Goal: Information Seeking & Learning: Learn about a topic

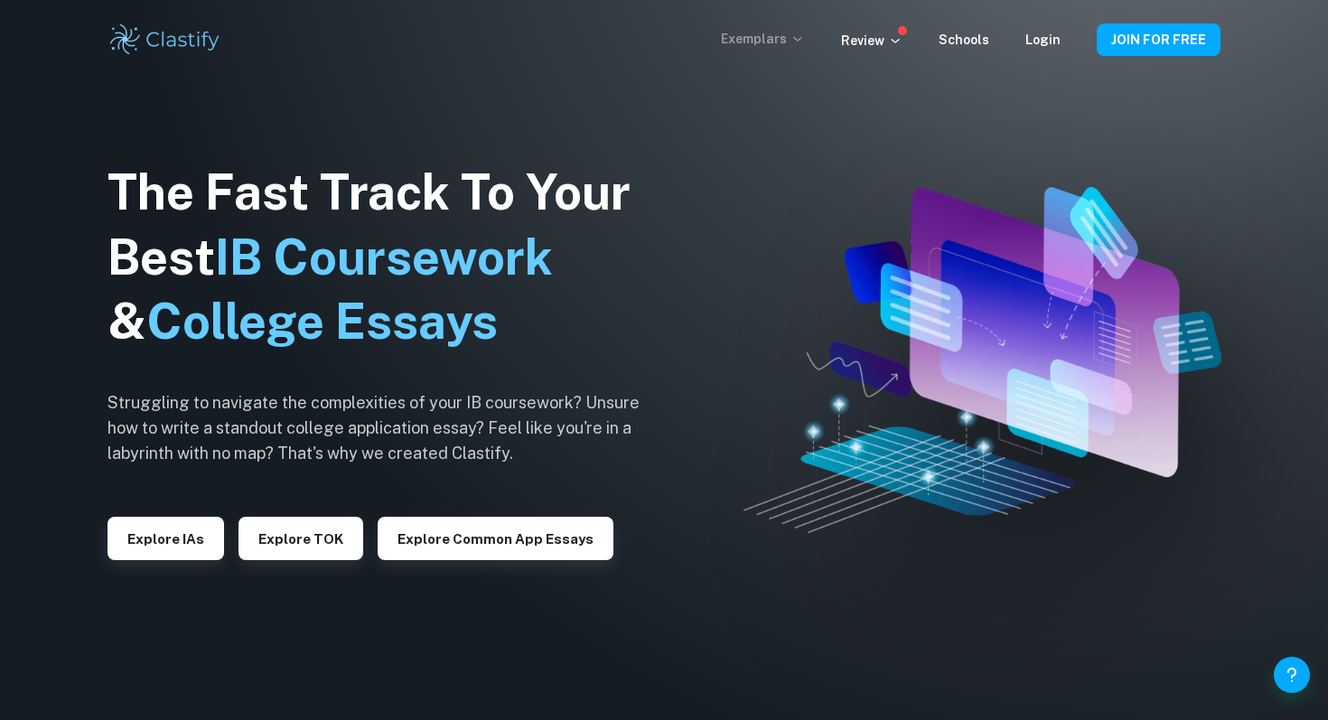
click at [758, 32] on p "Exemplars" at bounding box center [763, 39] width 84 height 20
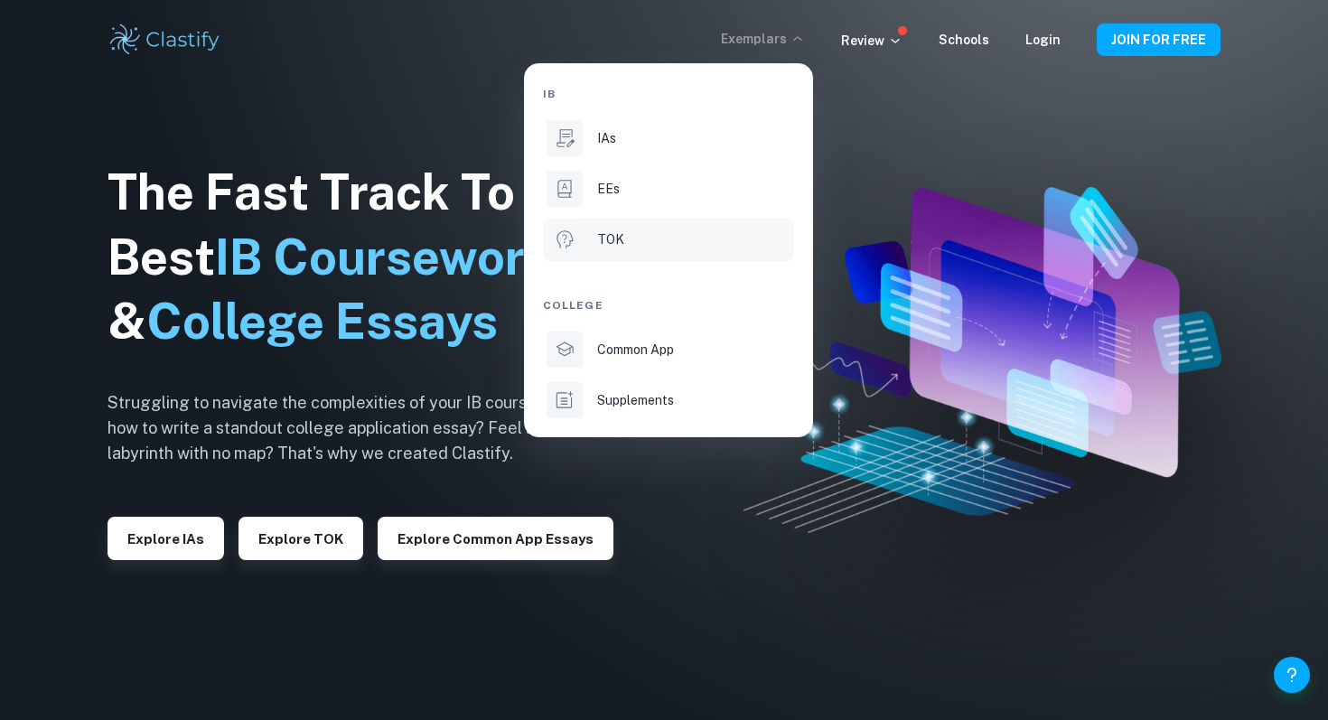
click at [614, 232] on p "TOK" at bounding box center [610, 240] width 27 height 20
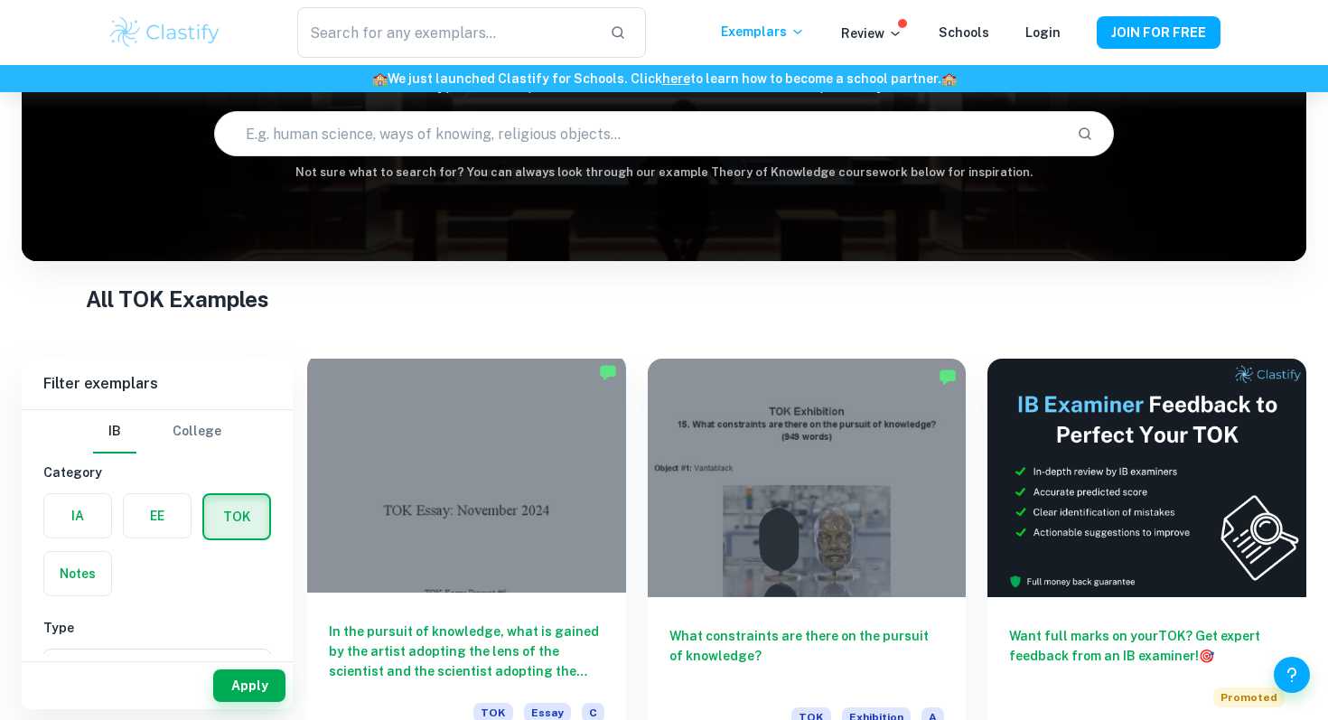
scroll to position [160, 0]
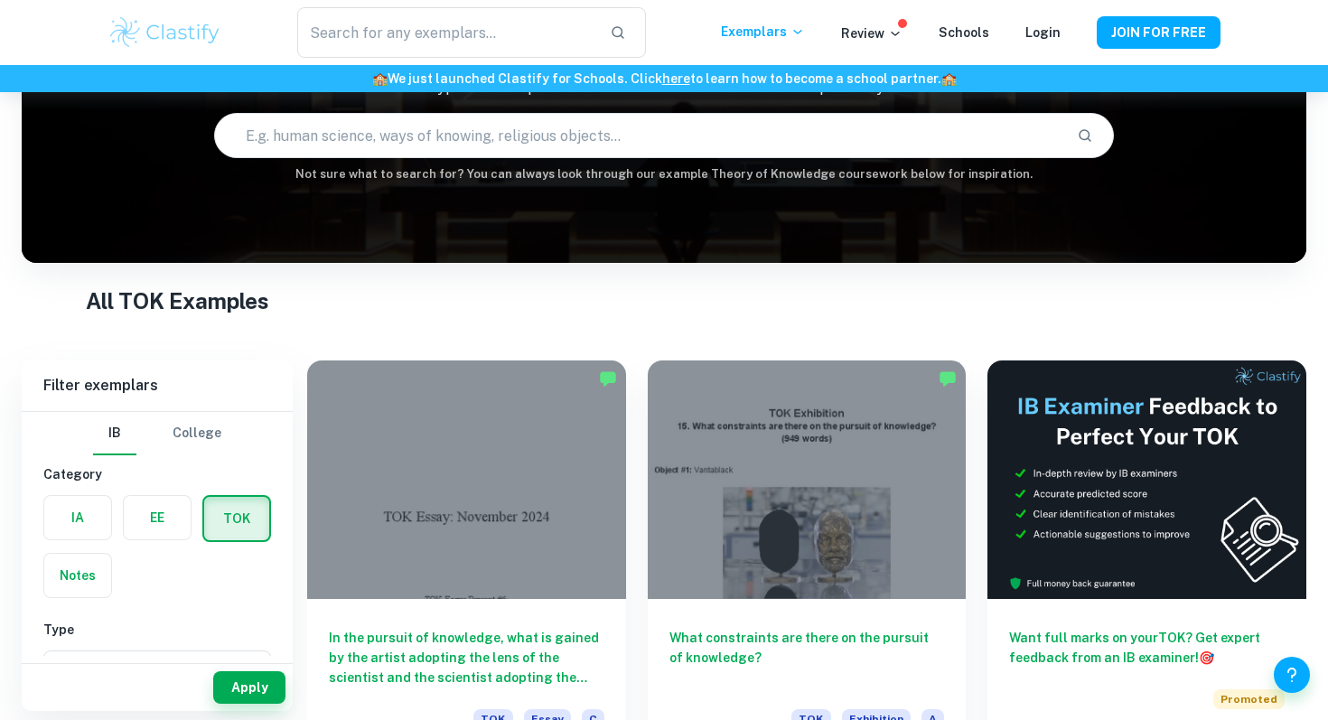
click at [900, 123] on input "text" at bounding box center [638, 135] width 847 height 51
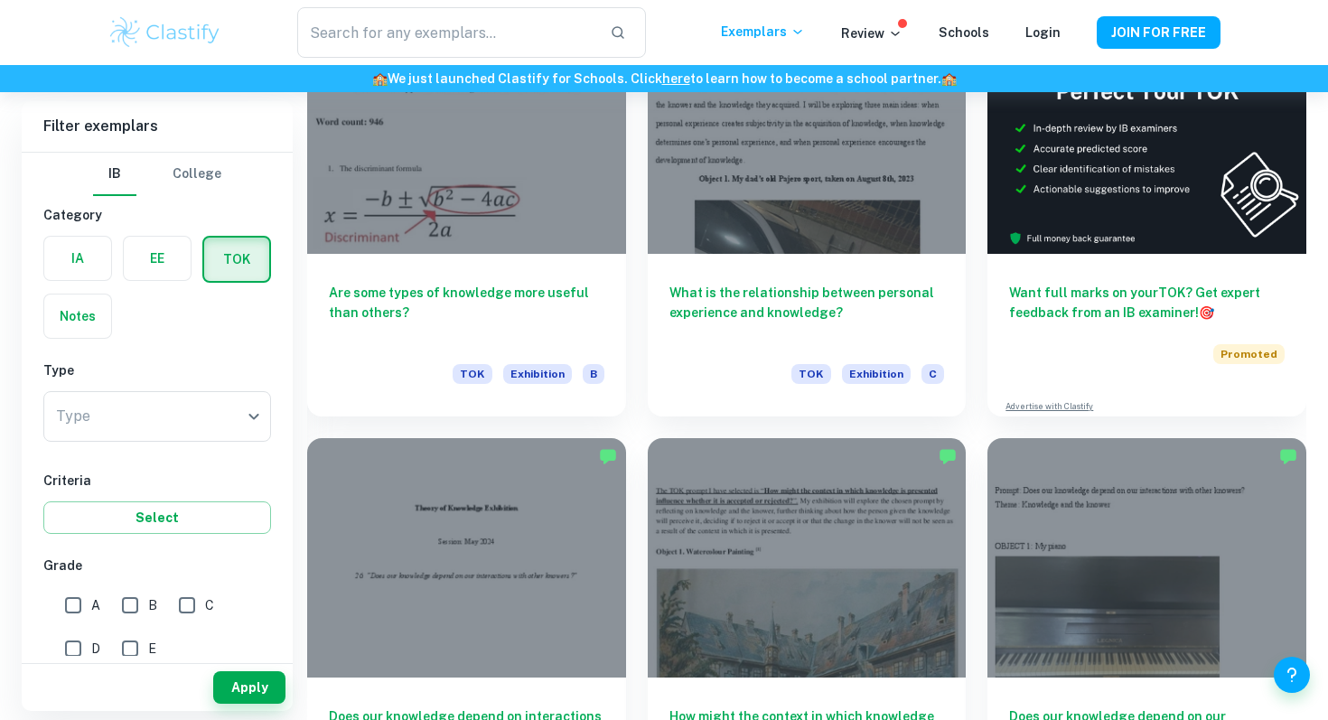
scroll to position [7271, 0]
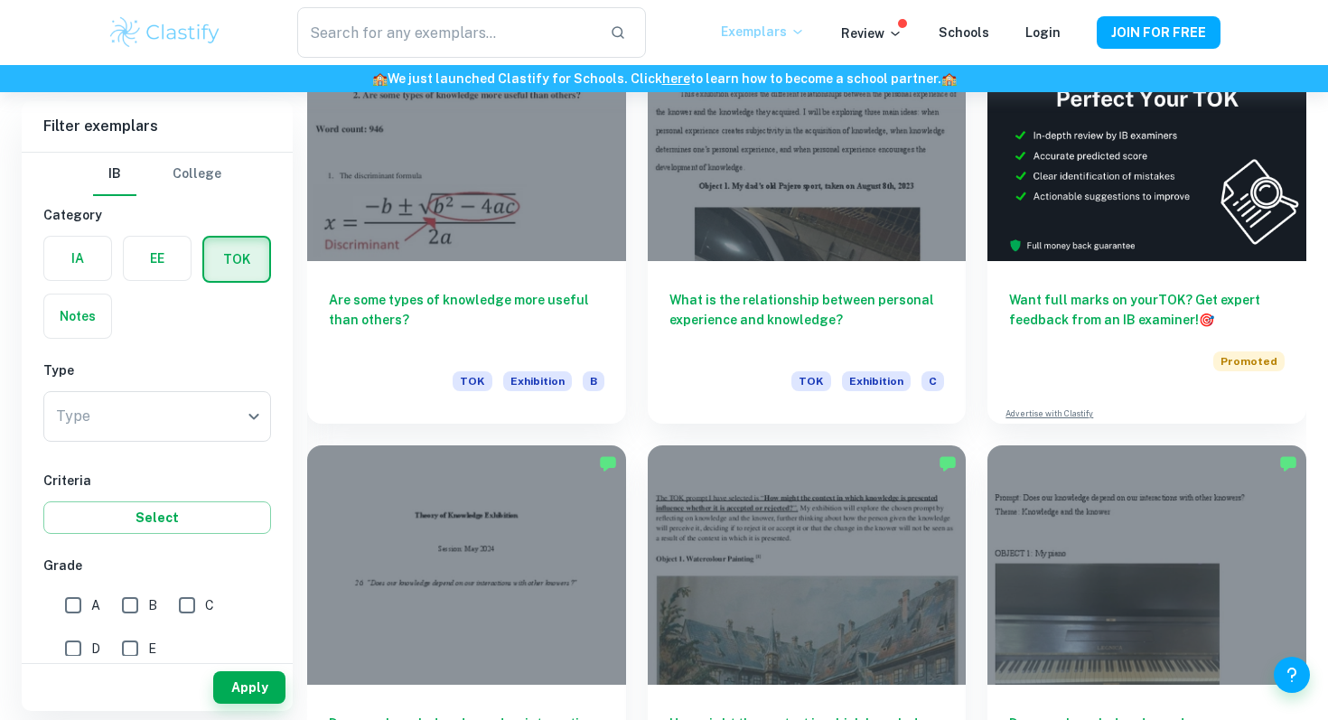
click at [781, 22] on p "Exemplars" at bounding box center [763, 32] width 84 height 20
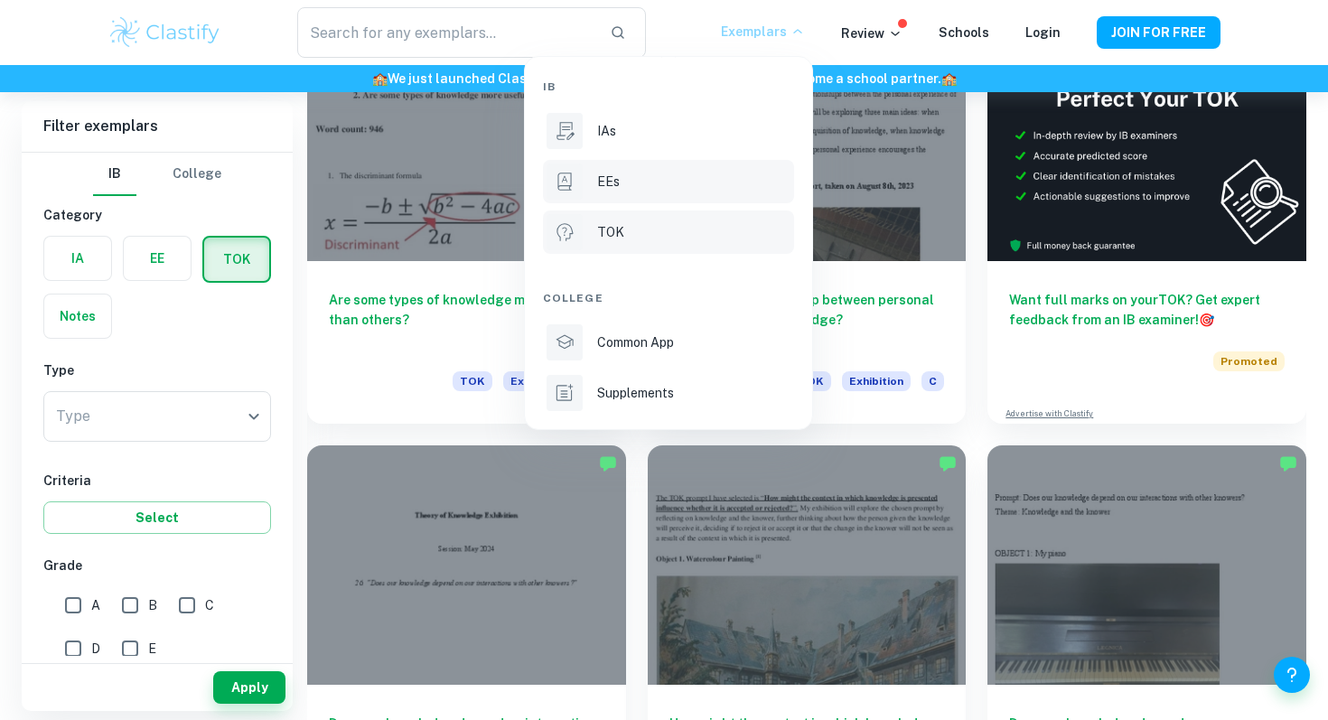
click at [668, 183] on div "EEs" at bounding box center [693, 182] width 193 height 20
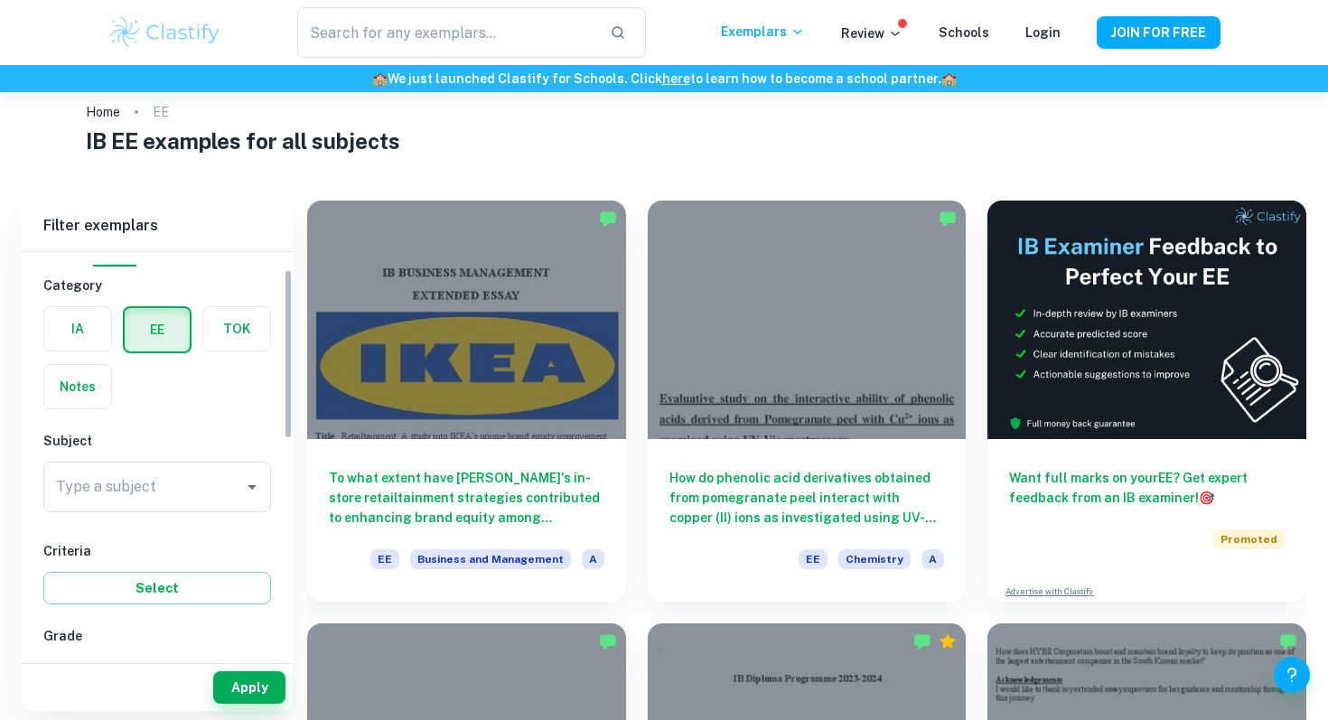
scroll to position [42, 0]
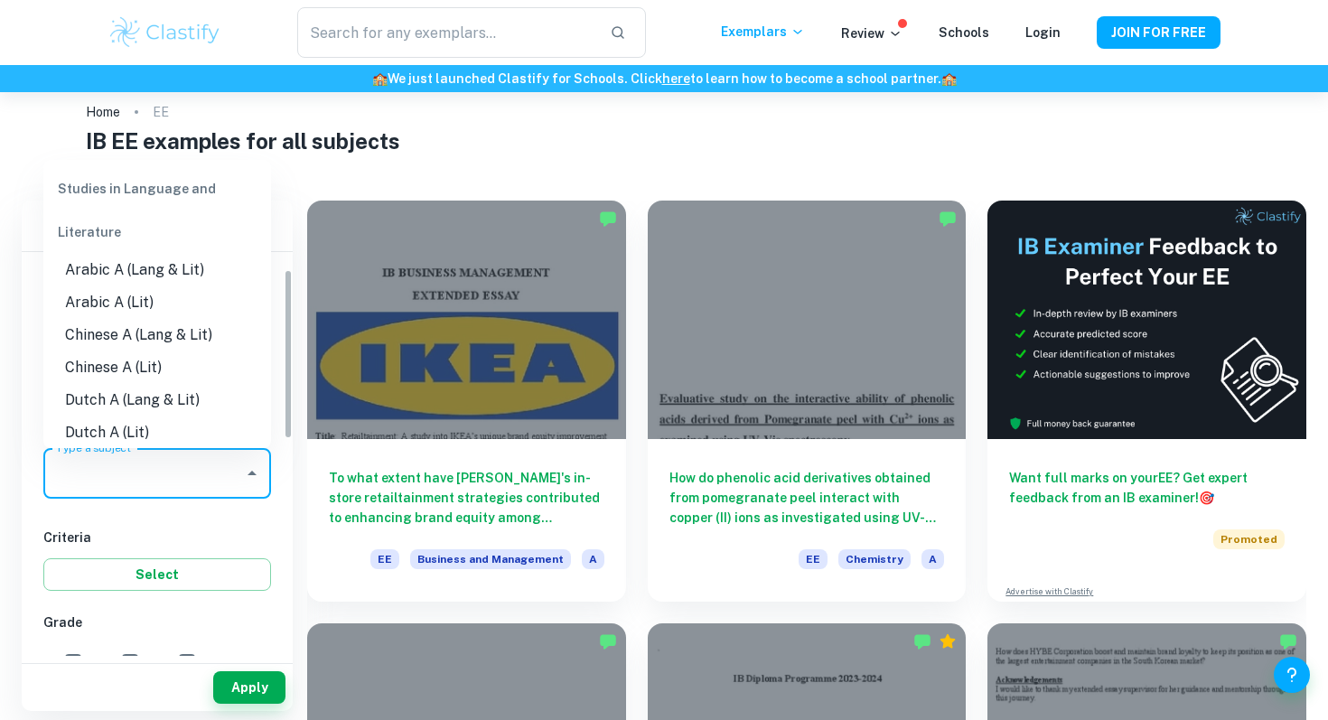
click at [191, 479] on input "Type a subject" at bounding box center [144, 473] width 184 height 34
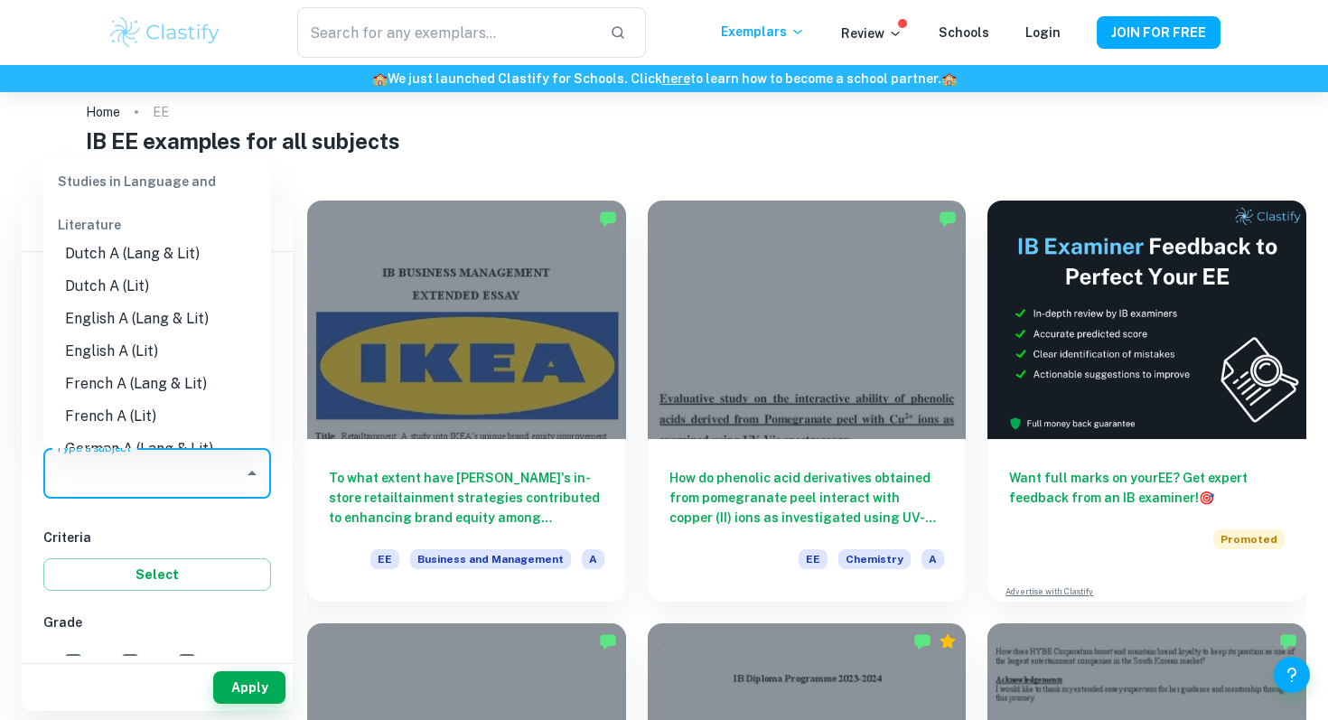
scroll to position [145, 0]
click at [142, 323] on li "English A (Lang & Lit)" at bounding box center [157, 321] width 228 height 33
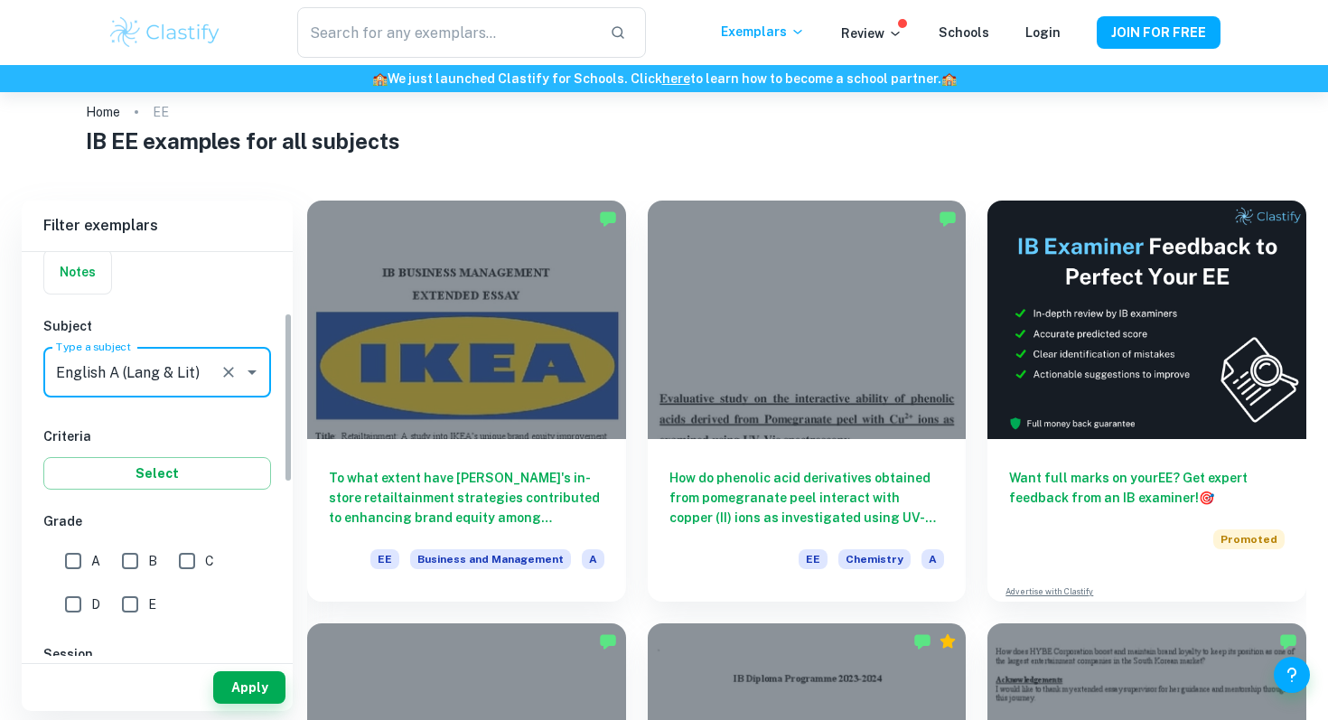
scroll to position [146, 0]
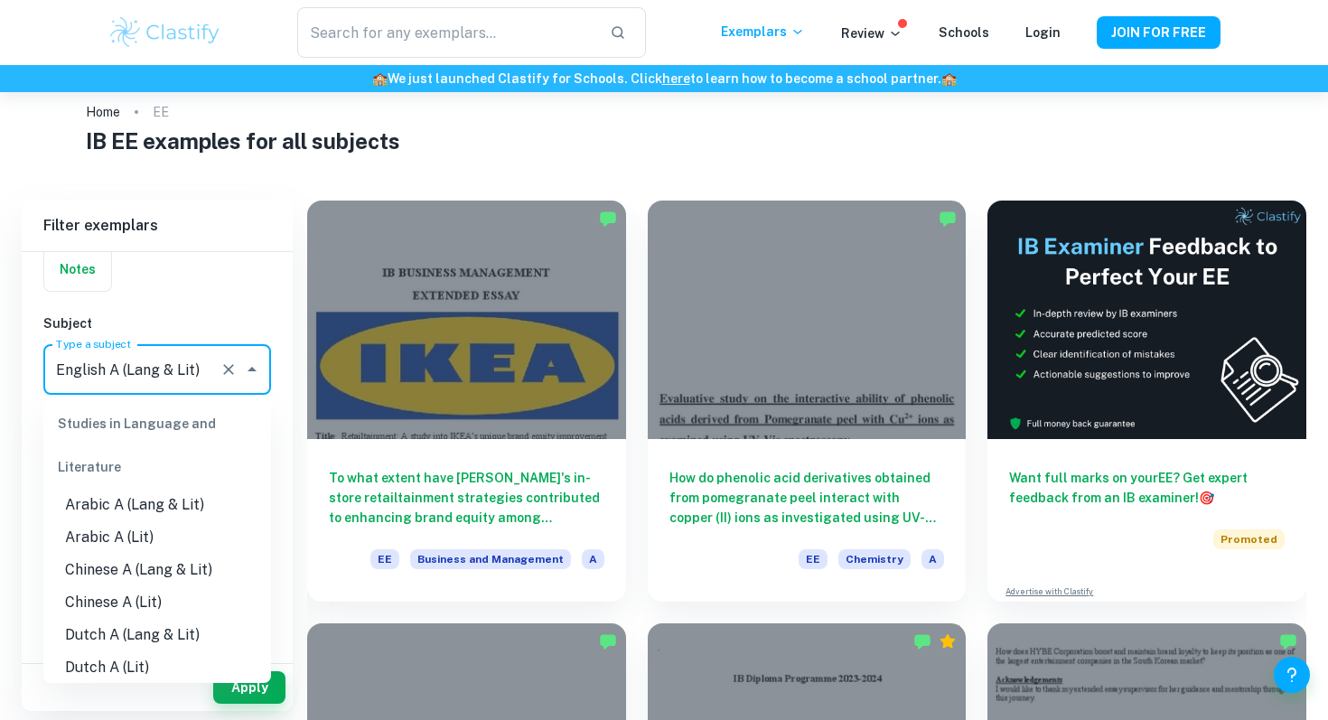
click at [168, 383] on input "English A (Lang & Lit)" at bounding box center [132, 369] width 161 height 34
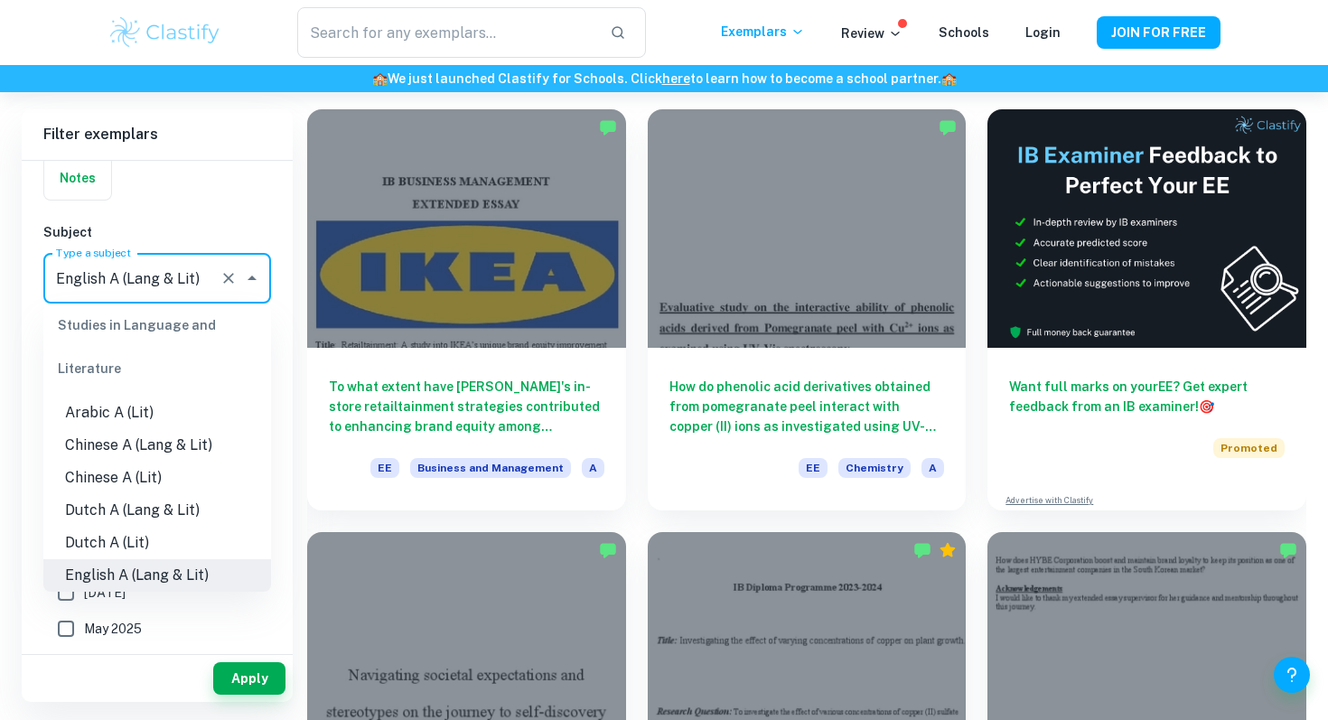
scroll to position [124, 0]
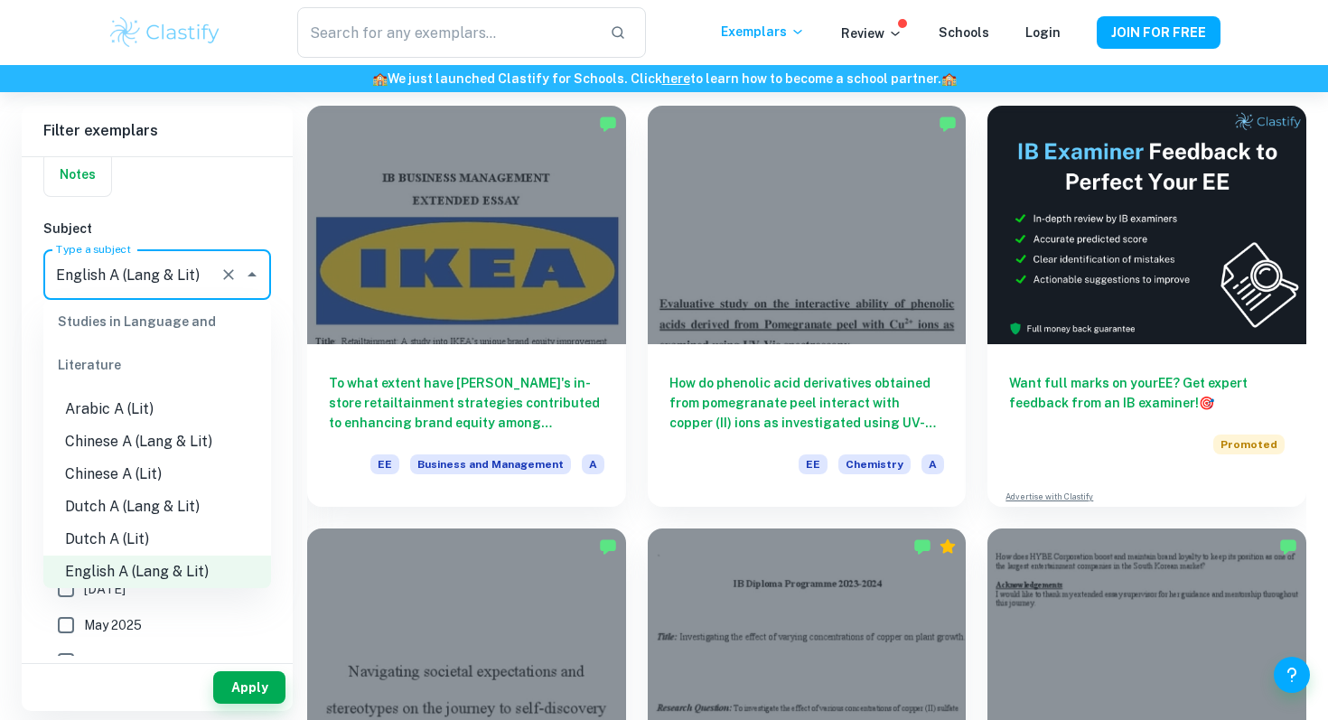
click at [136, 441] on li "Chinese A (Lang & Lit)" at bounding box center [157, 442] width 228 height 33
type input "Chinese A (Lang & Lit)"
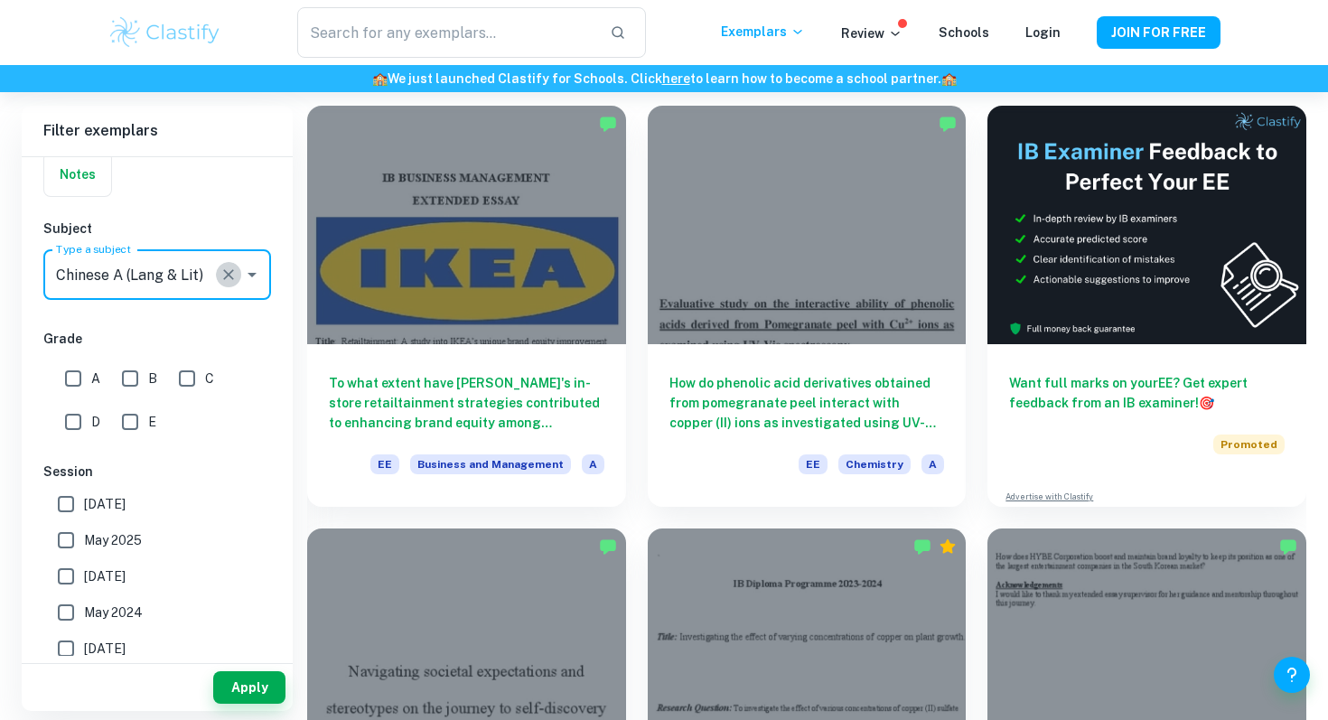
click at [230, 277] on icon "Clear" at bounding box center [228, 274] width 11 height 11
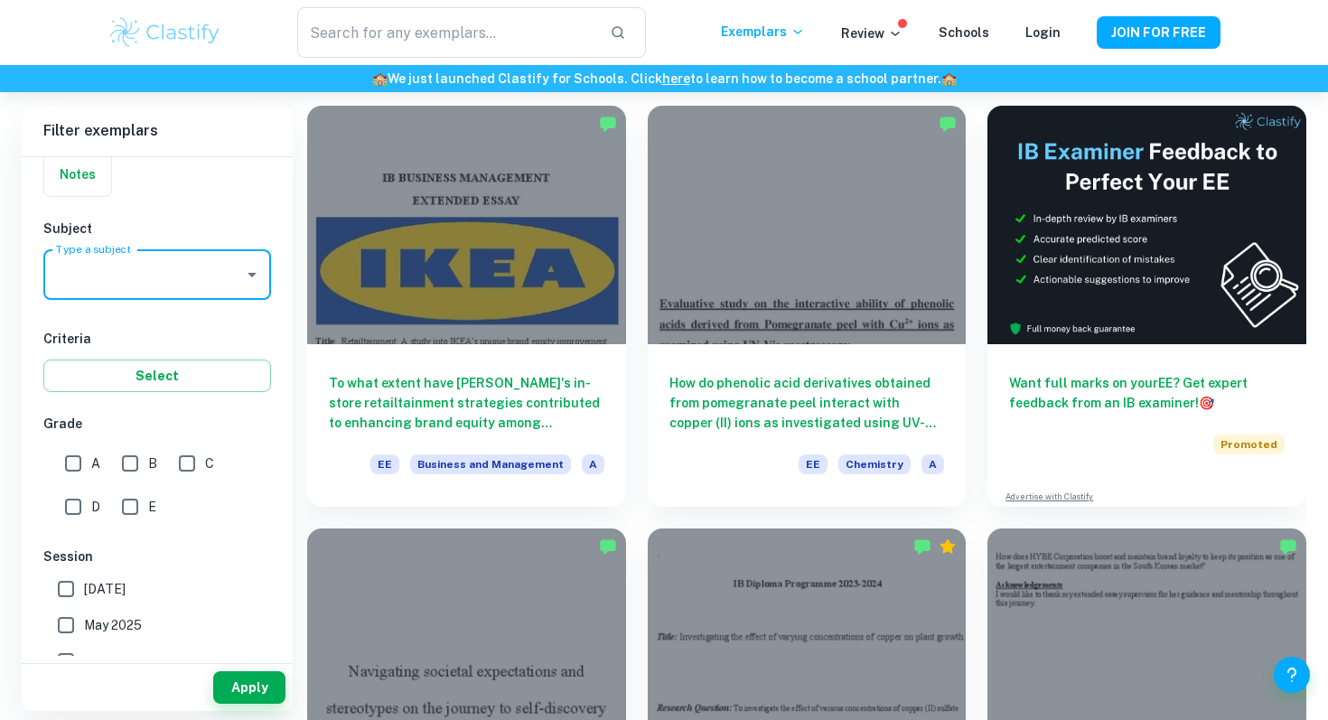
click at [189, 290] on input "Type a subject" at bounding box center [144, 275] width 184 height 34
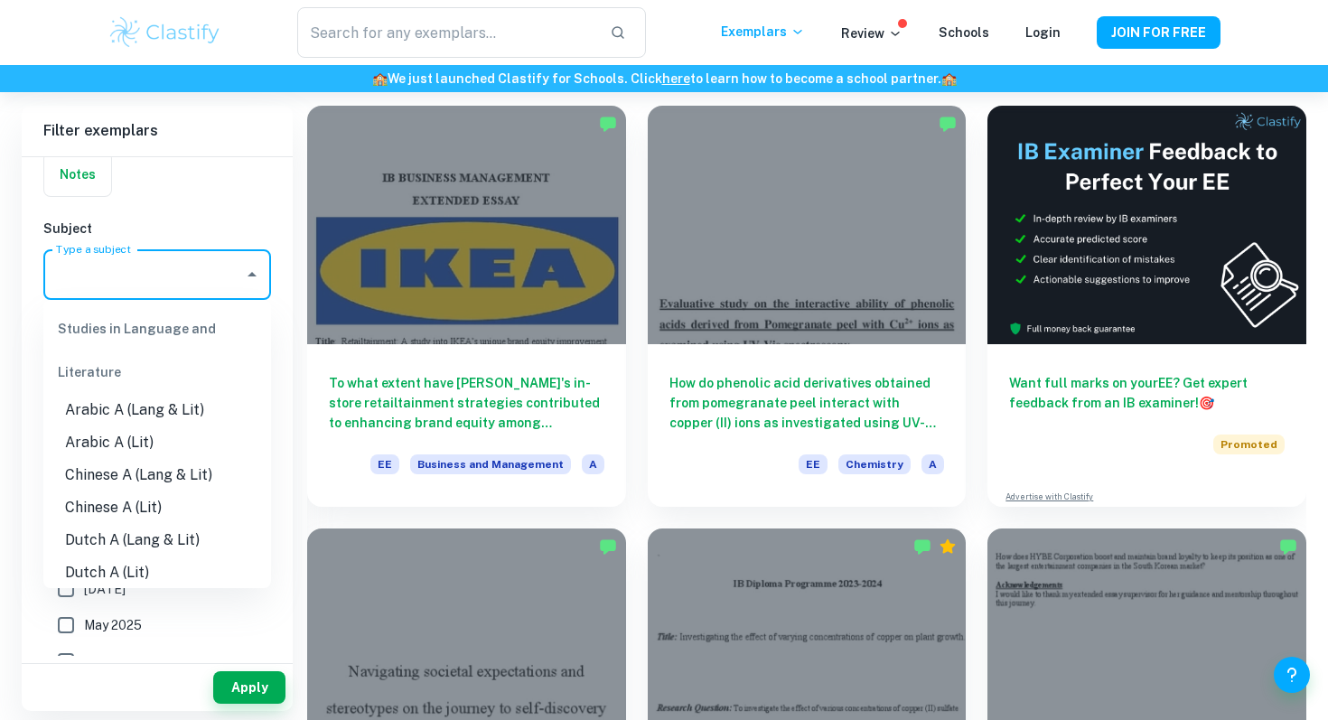
click at [134, 412] on li "Arabic A (Lang & Lit)" at bounding box center [157, 410] width 228 height 33
type input "Arabic A (Lang & Lit)"
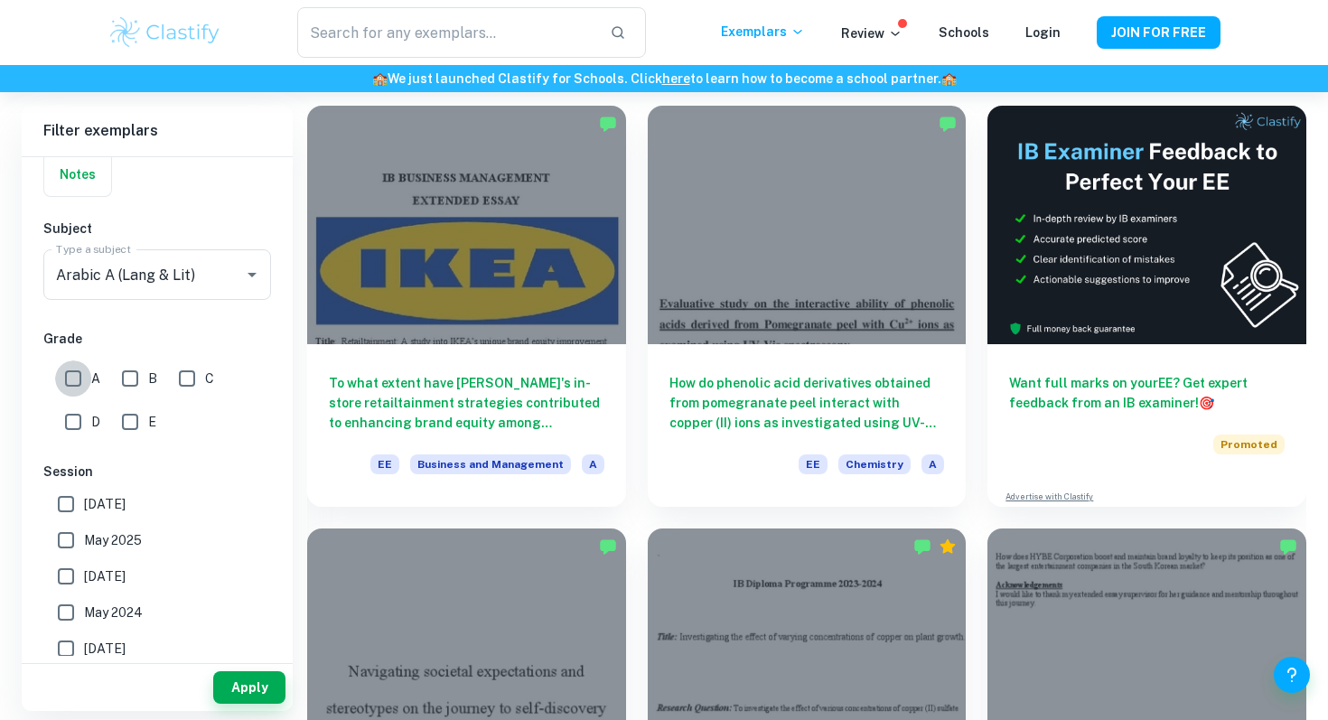
click at [74, 367] on input "A" at bounding box center [73, 379] width 36 height 36
checkbox input "true"
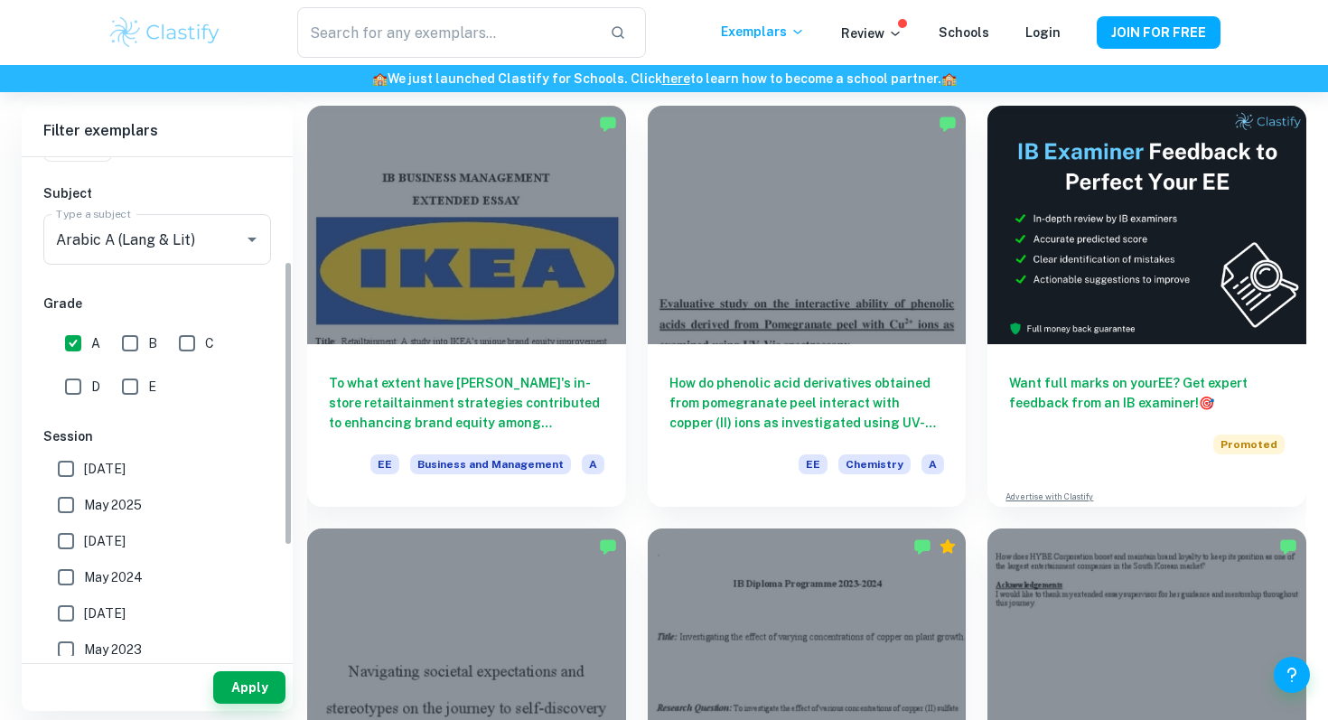
click at [69, 465] on input "[DATE]" at bounding box center [66, 469] width 36 height 36
checkbox input "true"
click at [250, 679] on button "Apply" at bounding box center [249, 687] width 72 height 33
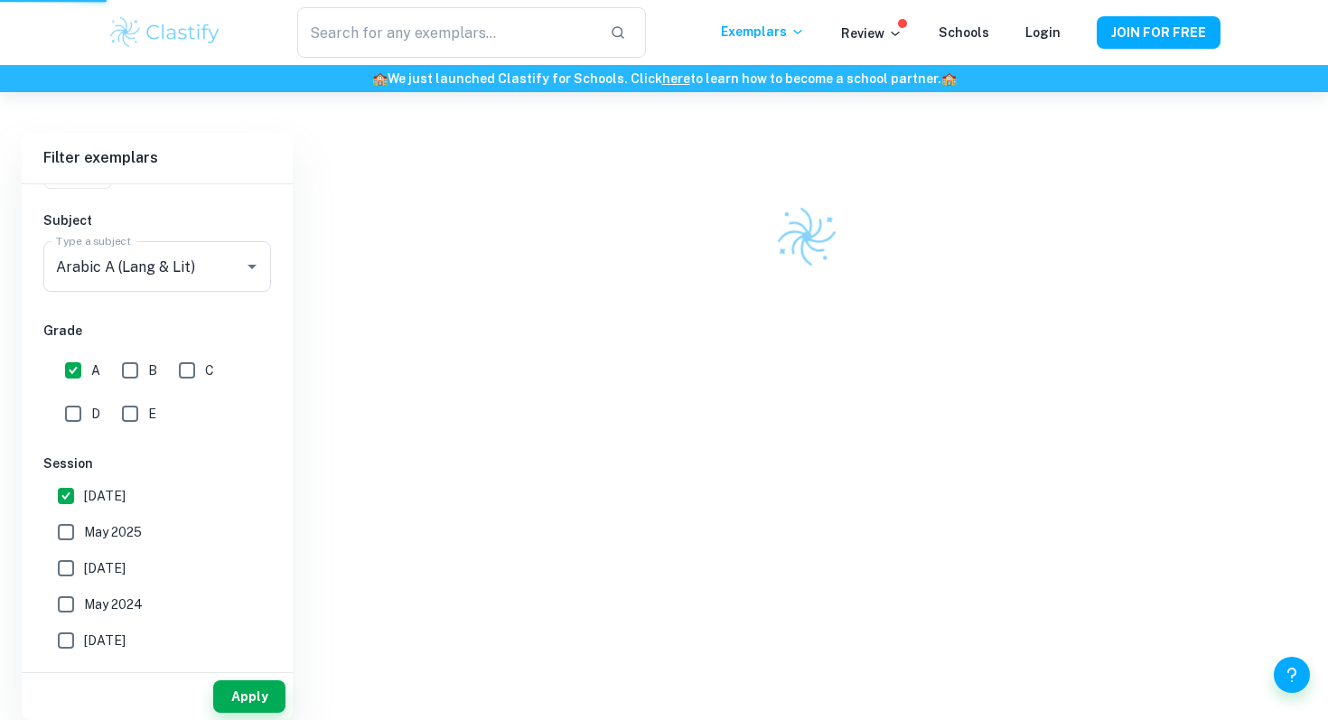
scroll to position [92, 0]
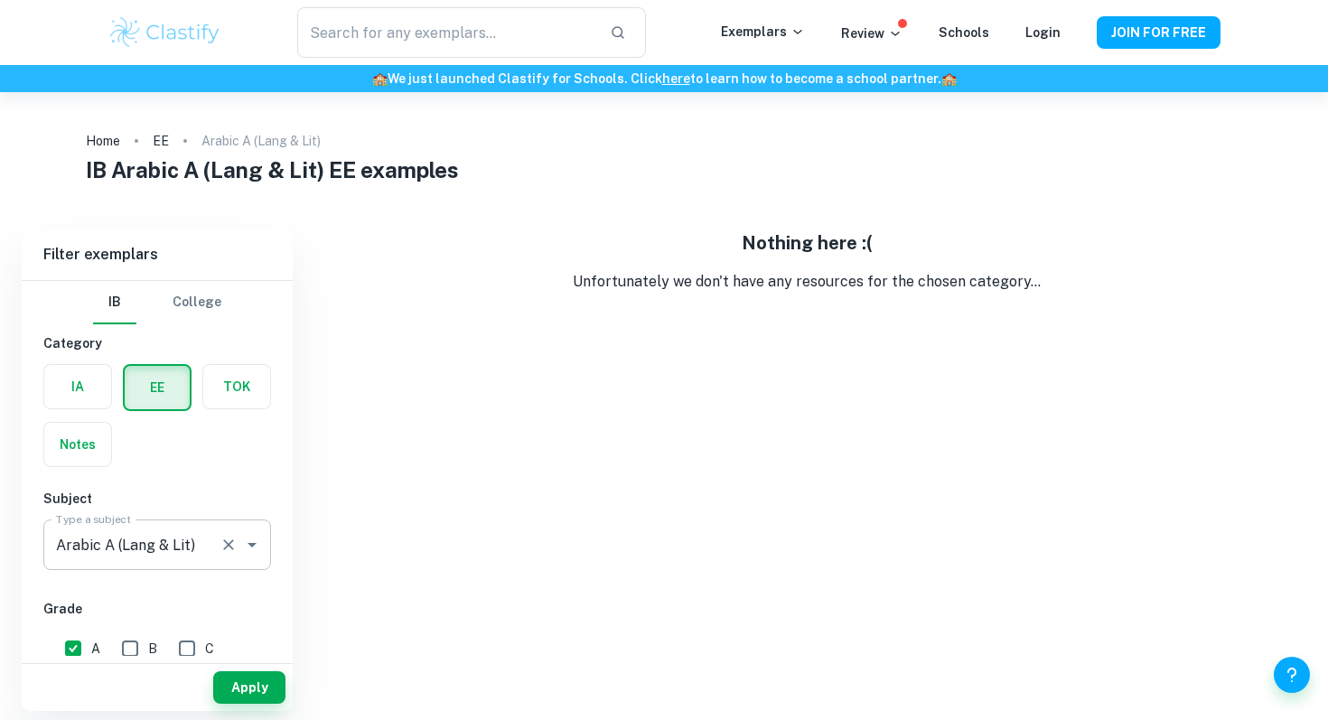
click at [186, 548] on input "Arabic A (Lang & Lit)" at bounding box center [132, 545] width 161 height 34
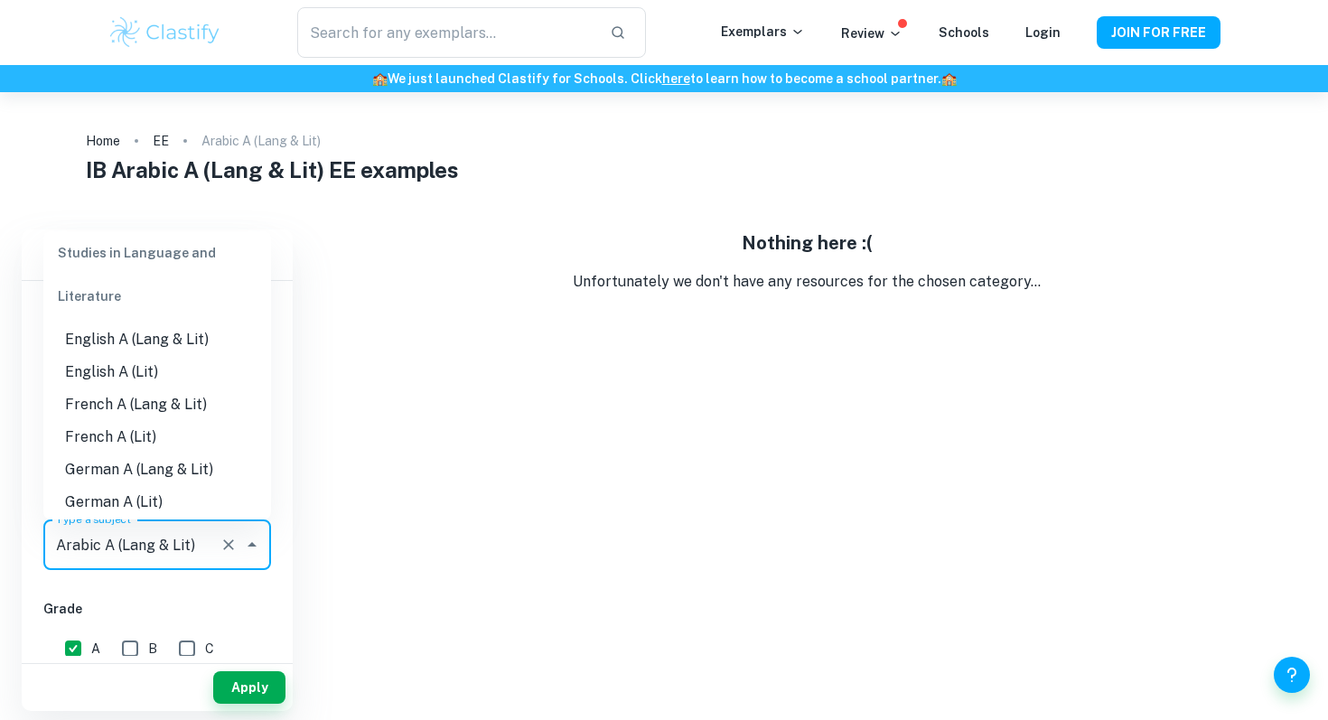
scroll to position [201, 0]
click at [181, 412] on li "French A (Lang & Lit)" at bounding box center [157, 401] width 228 height 33
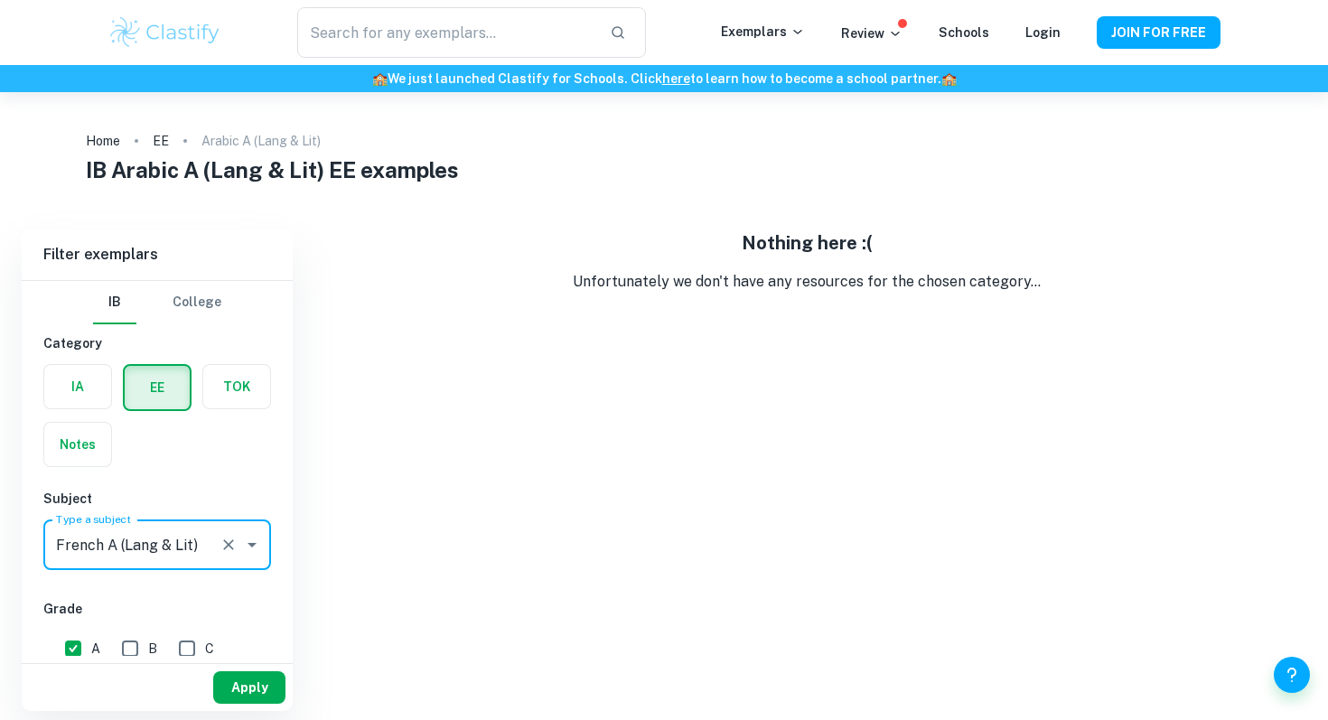
click at [258, 699] on button "Apply" at bounding box center [249, 687] width 72 height 33
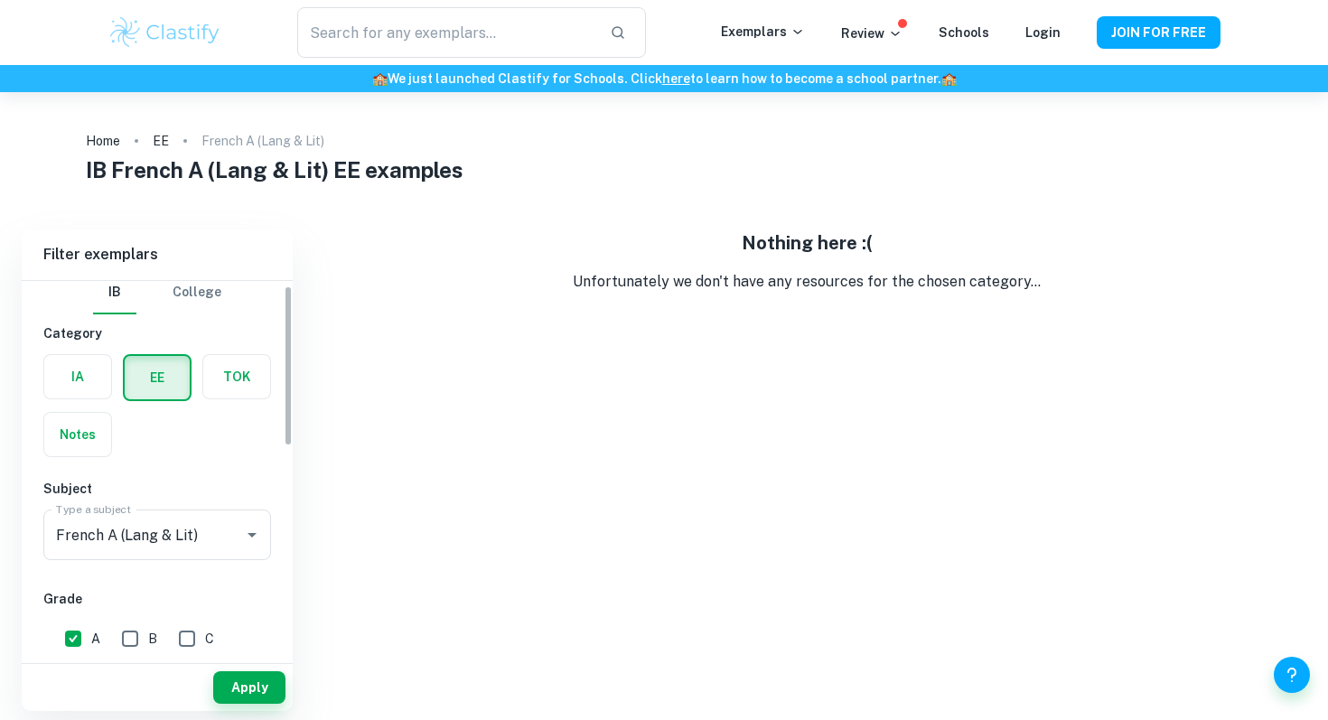
scroll to position [11, 0]
click at [167, 537] on input "French A (Lang & Lit)" at bounding box center [132, 534] width 161 height 34
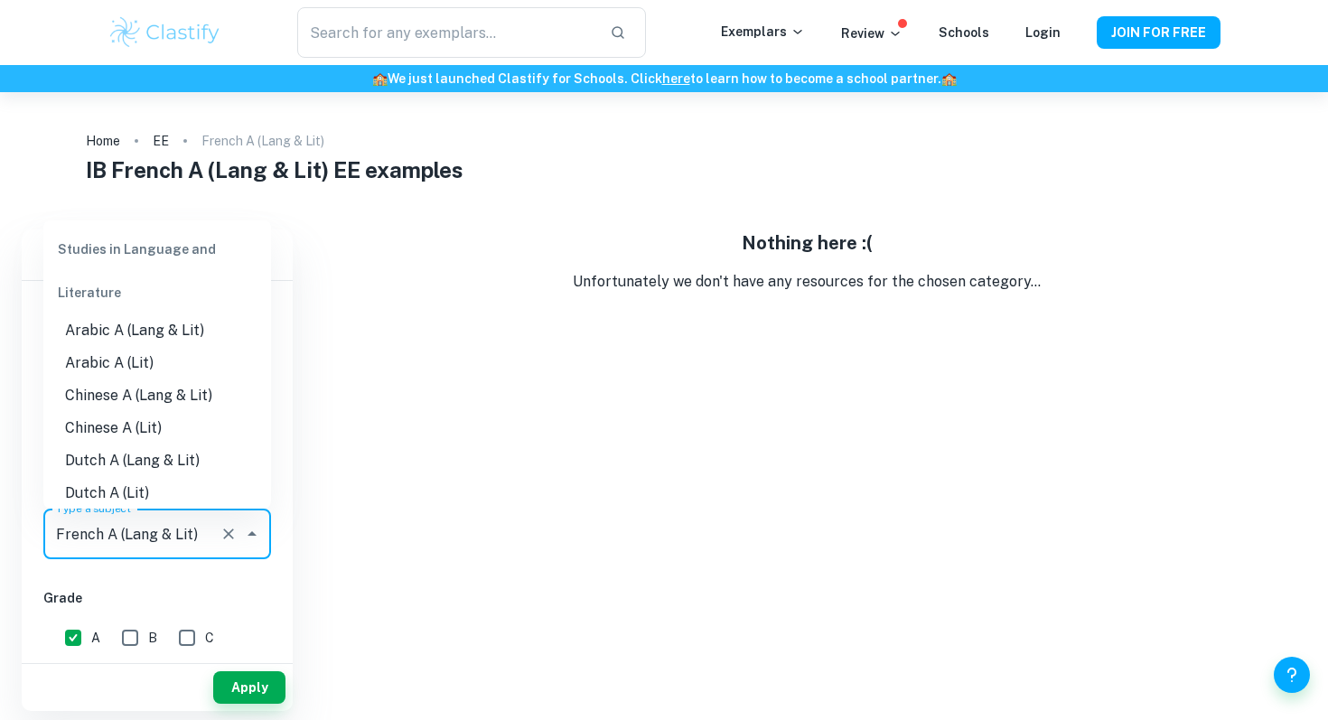
scroll to position [98, 0]
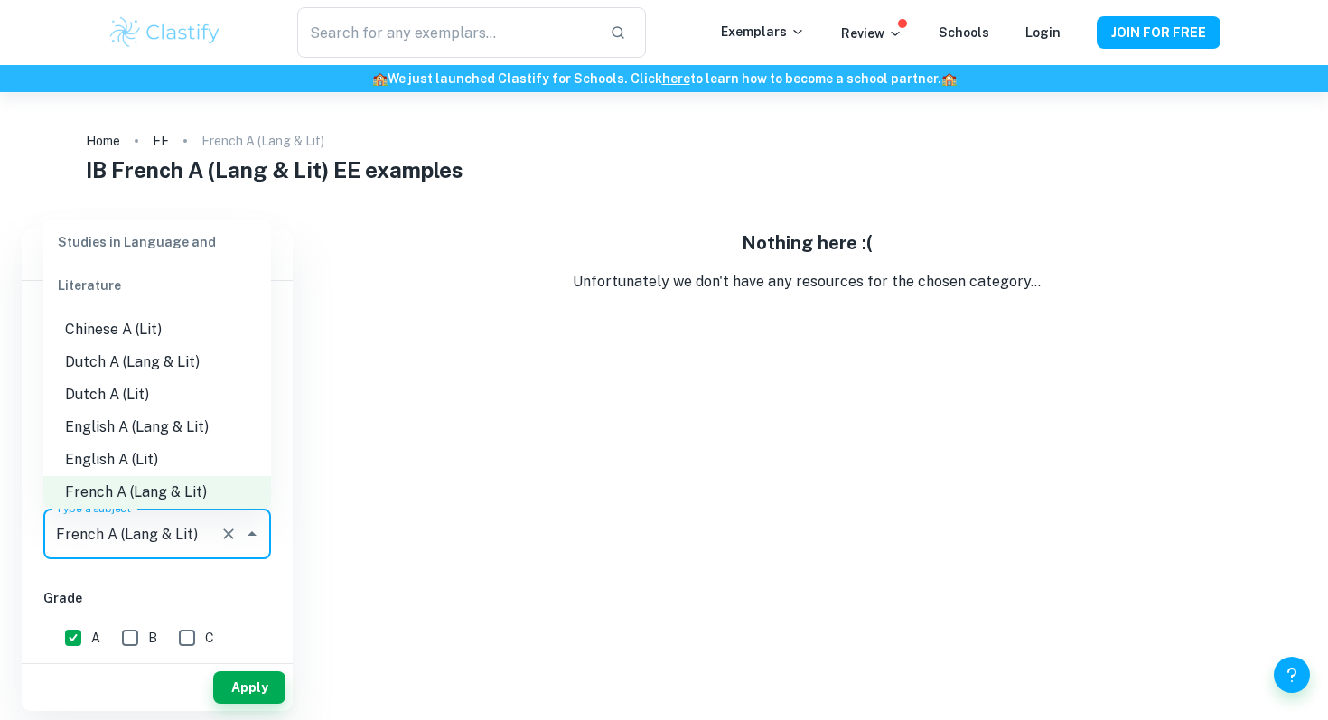
click at [174, 434] on li "English A (Lang & Lit)" at bounding box center [157, 427] width 228 height 33
type input "English A (Lang & Lit)"
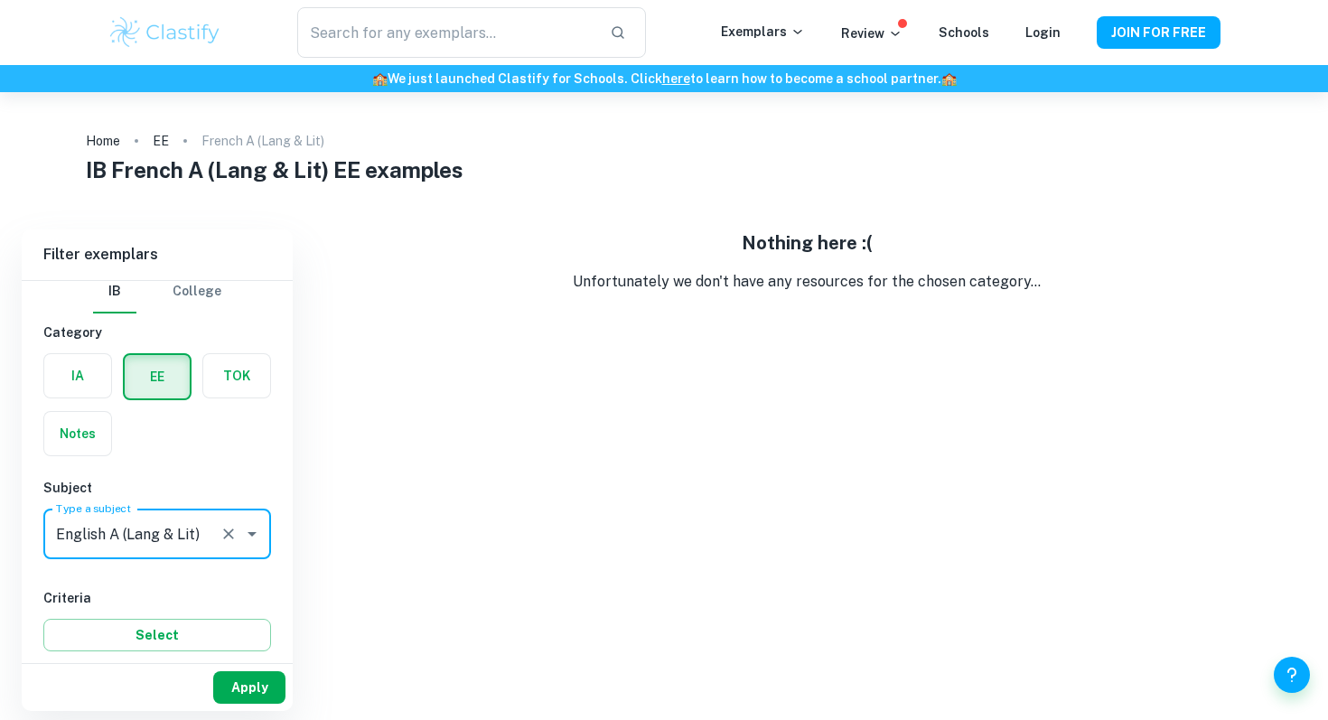
click at [234, 673] on button "Apply" at bounding box center [249, 687] width 72 height 33
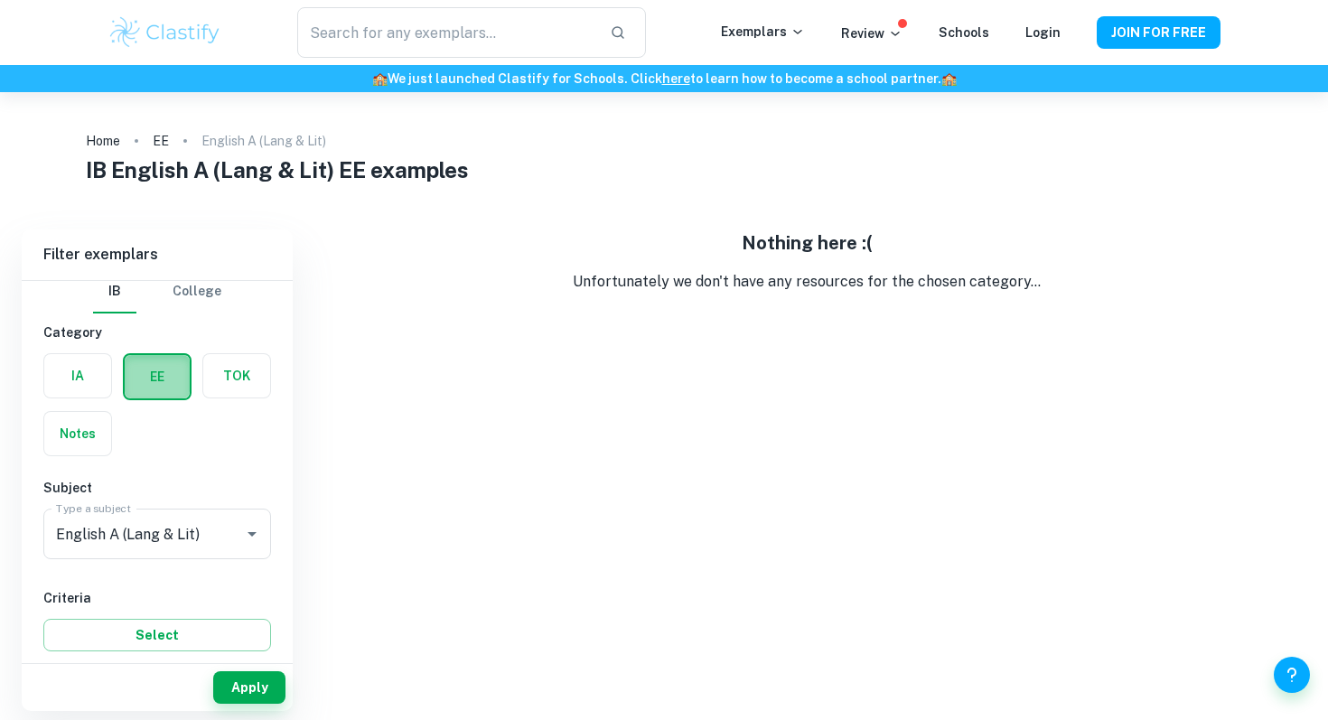
click at [164, 388] on label "button" at bounding box center [157, 376] width 65 height 43
click at [0, 0] on input "radio" at bounding box center [0, 0] width 0 height 0
click at [204, 536] on input "English A (Lang & Lit)" at bounding box center [132, 534] width 161 height 34
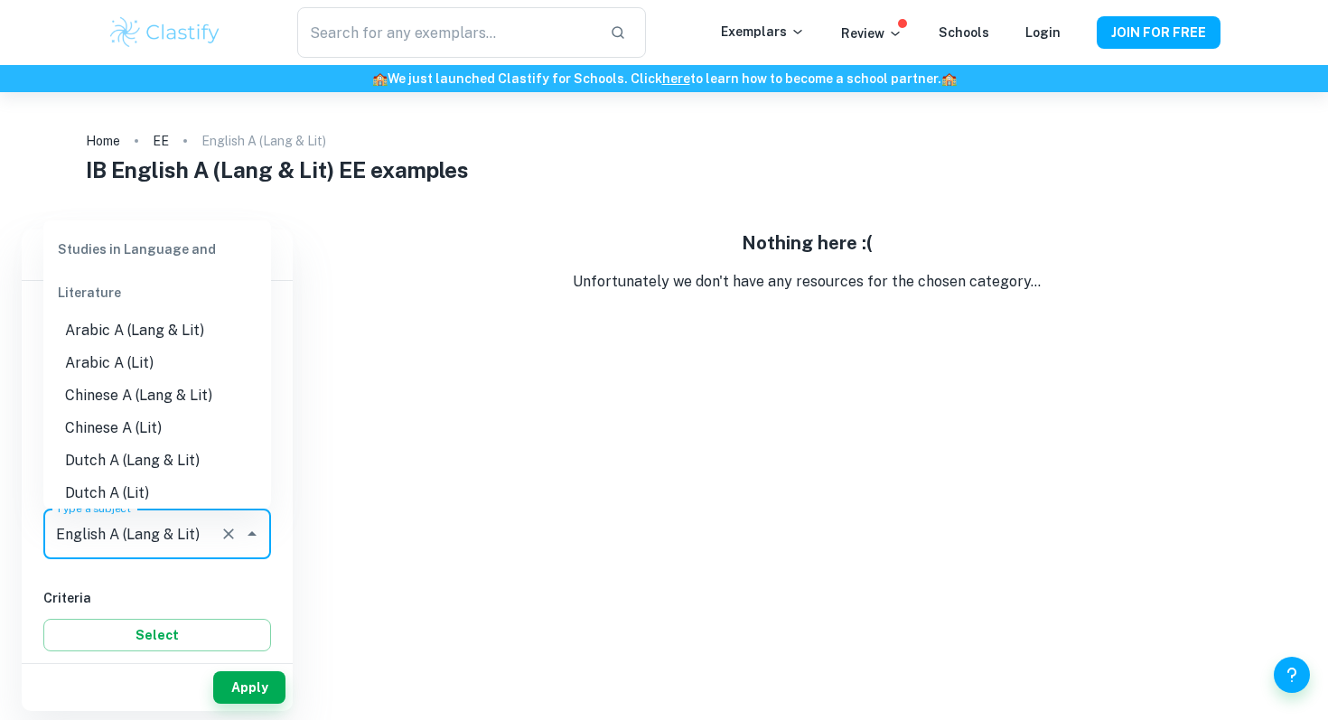
scroll to position [33, 0]
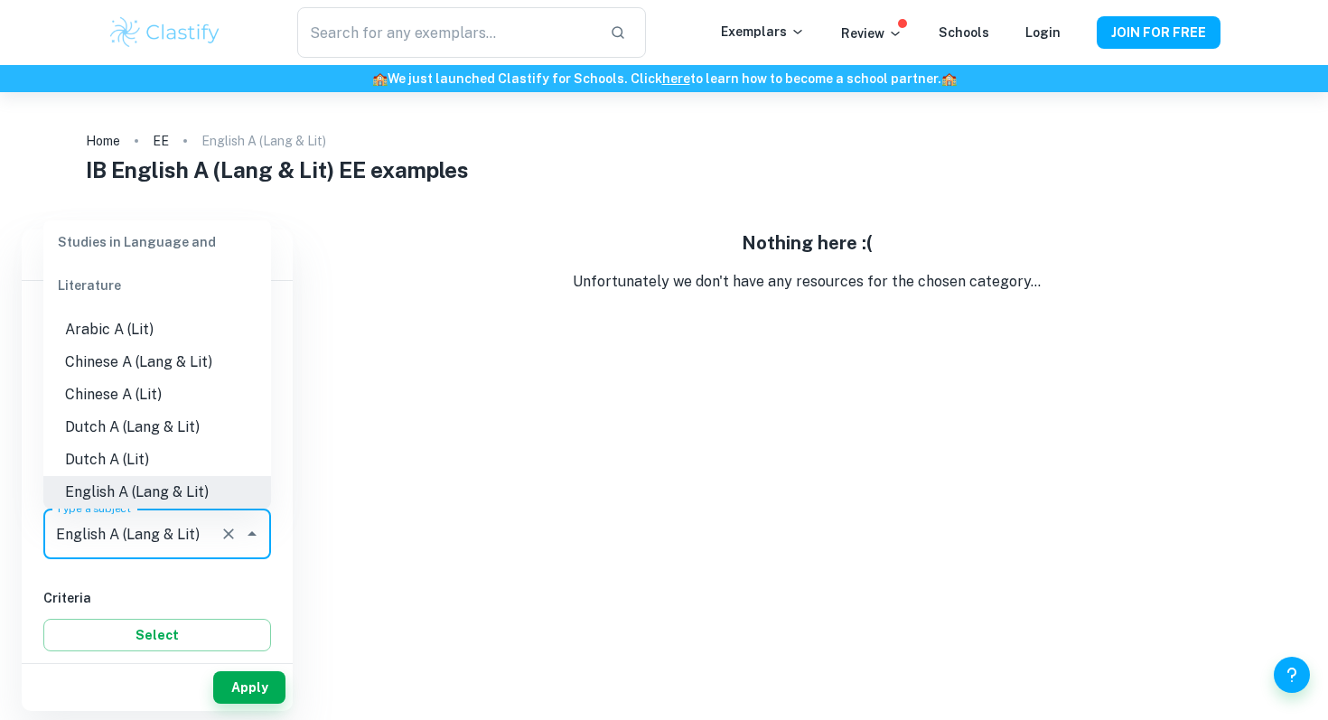
click at [216, 597] on h6 "Criteria" at bounding box center [157, 598] width 228 height 20
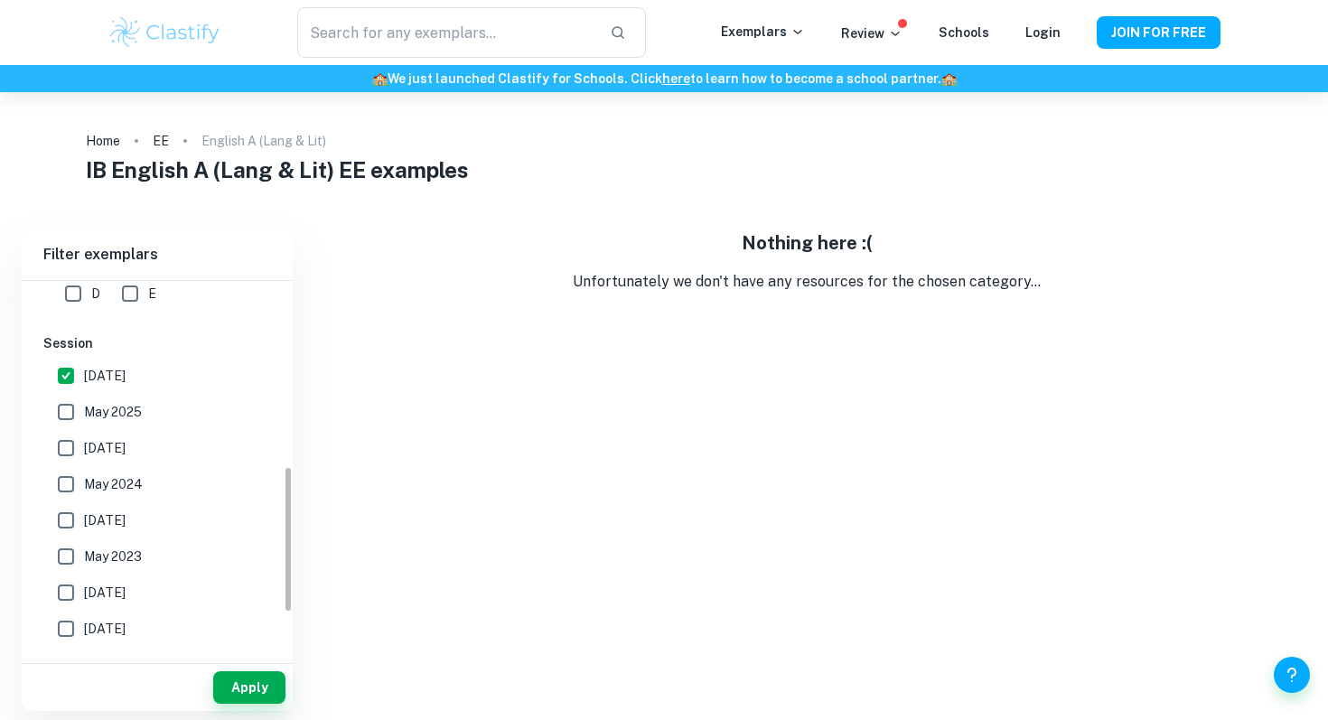
scroll to position [492, 0]
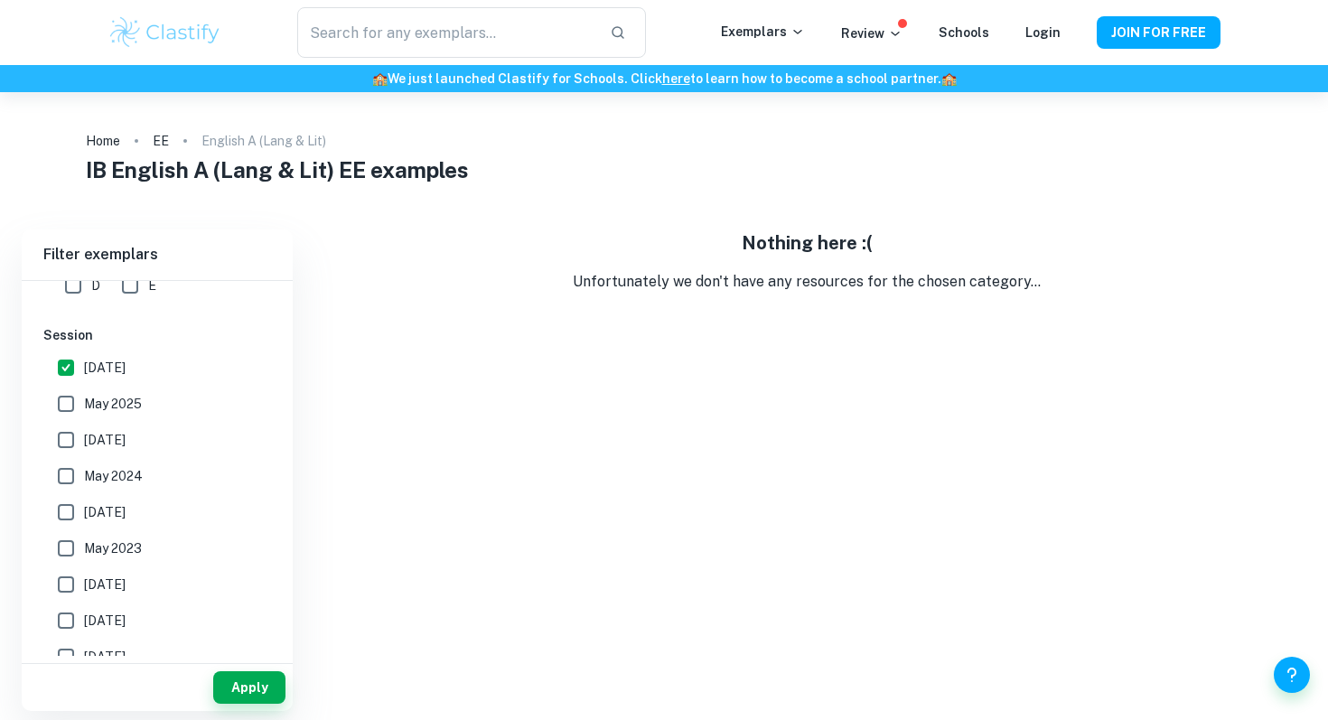
click at [70, 407] on input "May 2025" at bounding box center [66, 404] width 36 height 36
checkbox input "true"
click at [73, 435] on input "[DATE]" at bounding box center [66, 440] width 36 height 36
checkbox input "true"
click at [71, 466] on input "May 2024" at bounding box center [66, 476] width 36 height 36
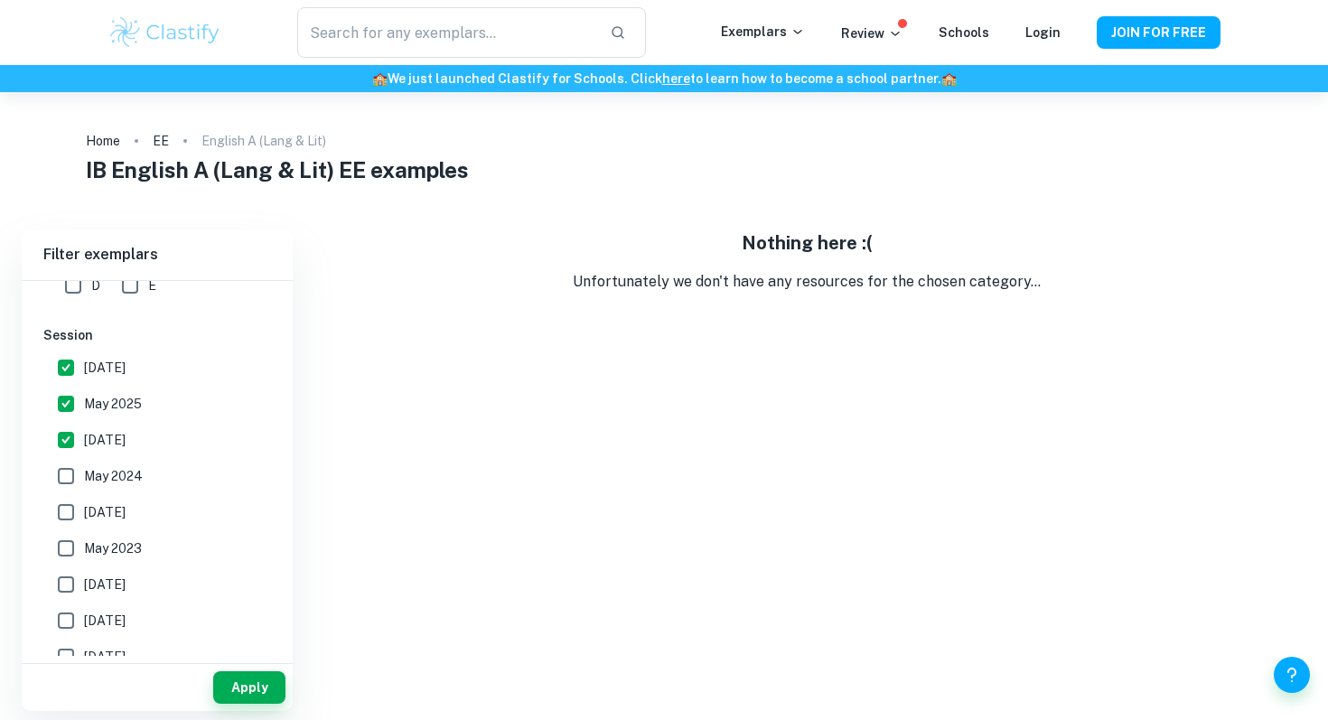
checkbox input "true"
click at [238, 678] on button "Apply" at bounding box center [249, 687] width 72 height 33
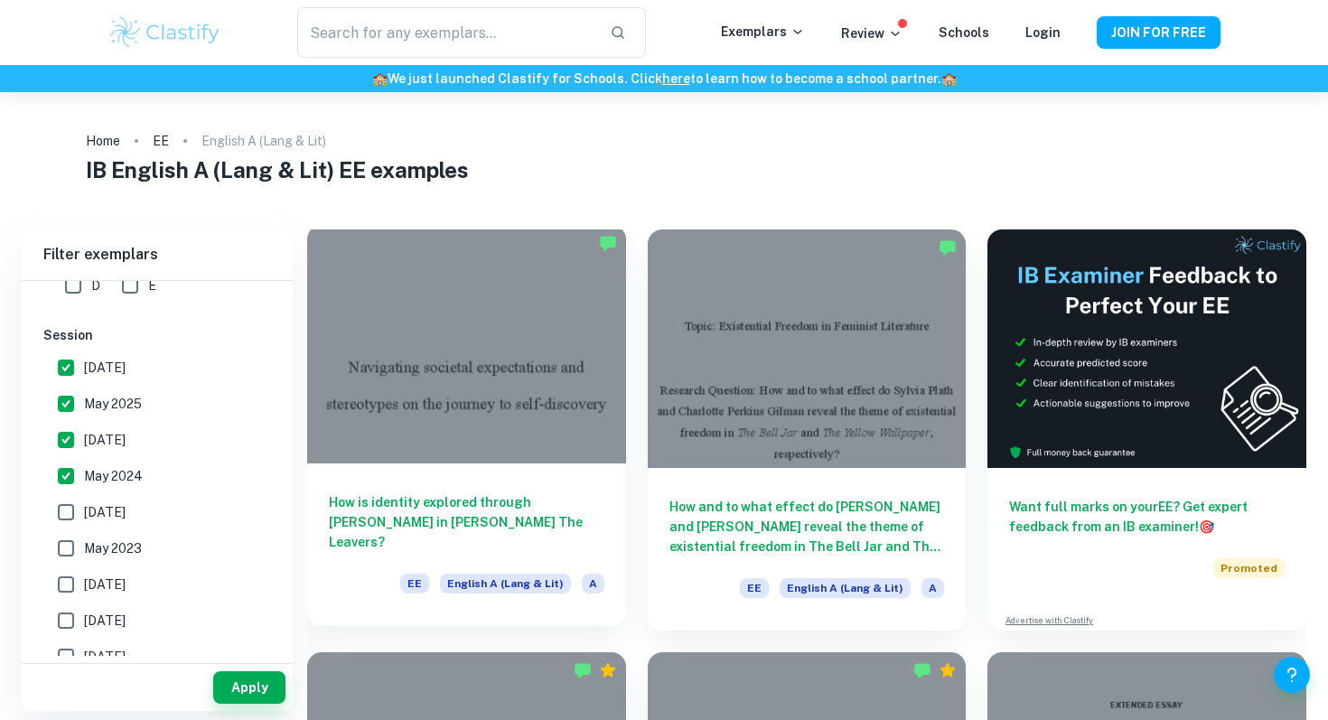
click at [389, 393] on div at bounding box center [466, 344] width 319 height 239
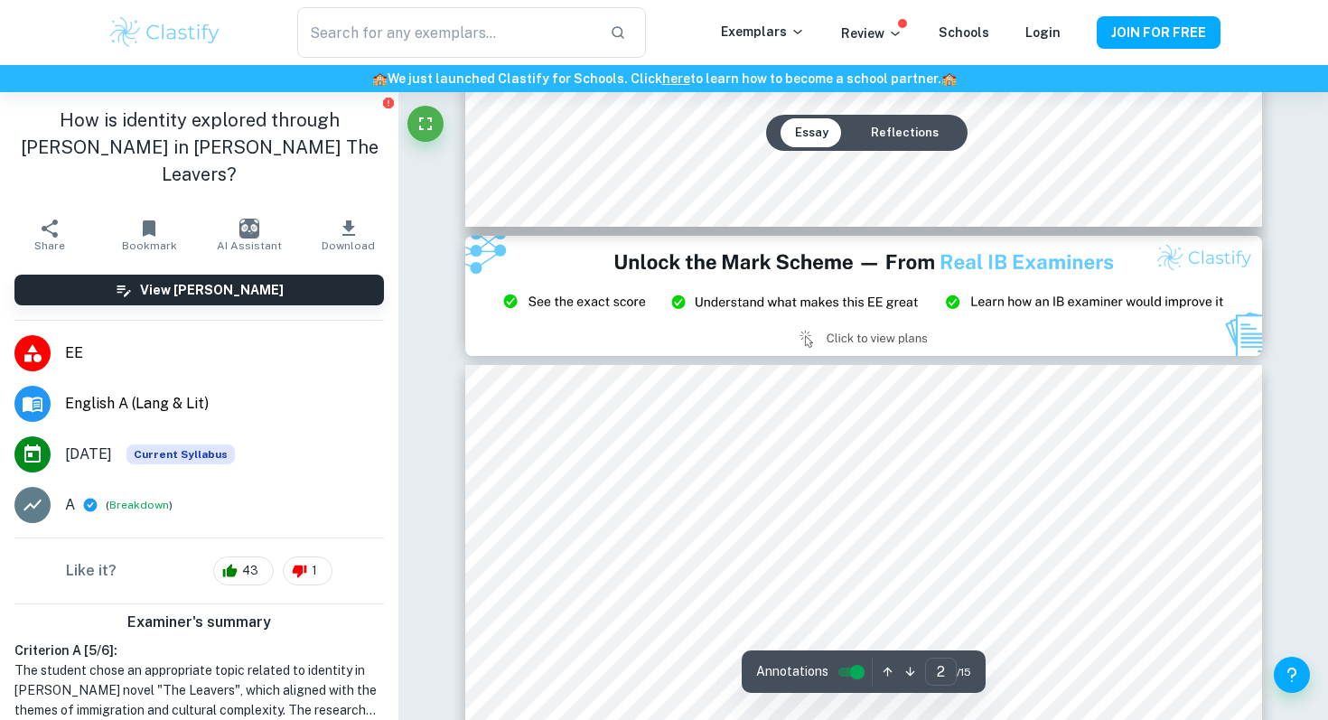
type input "3"
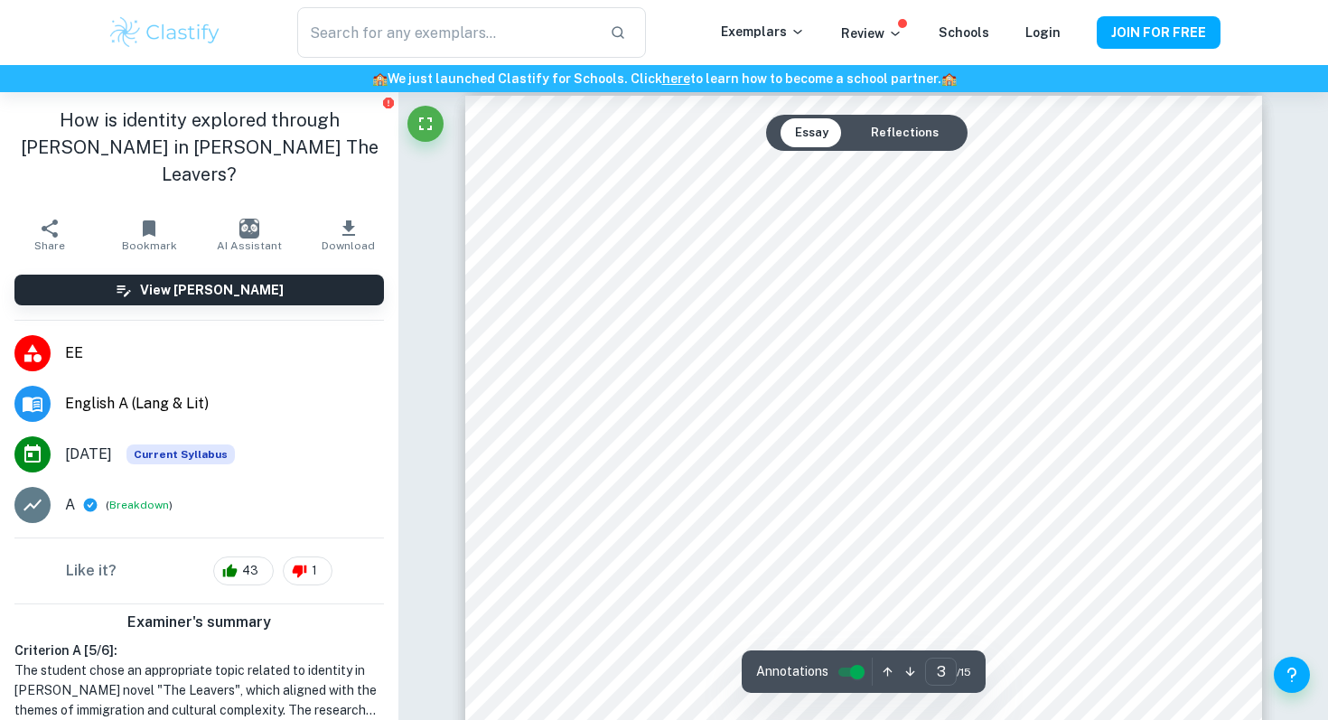
scroll to position [2543, 0]
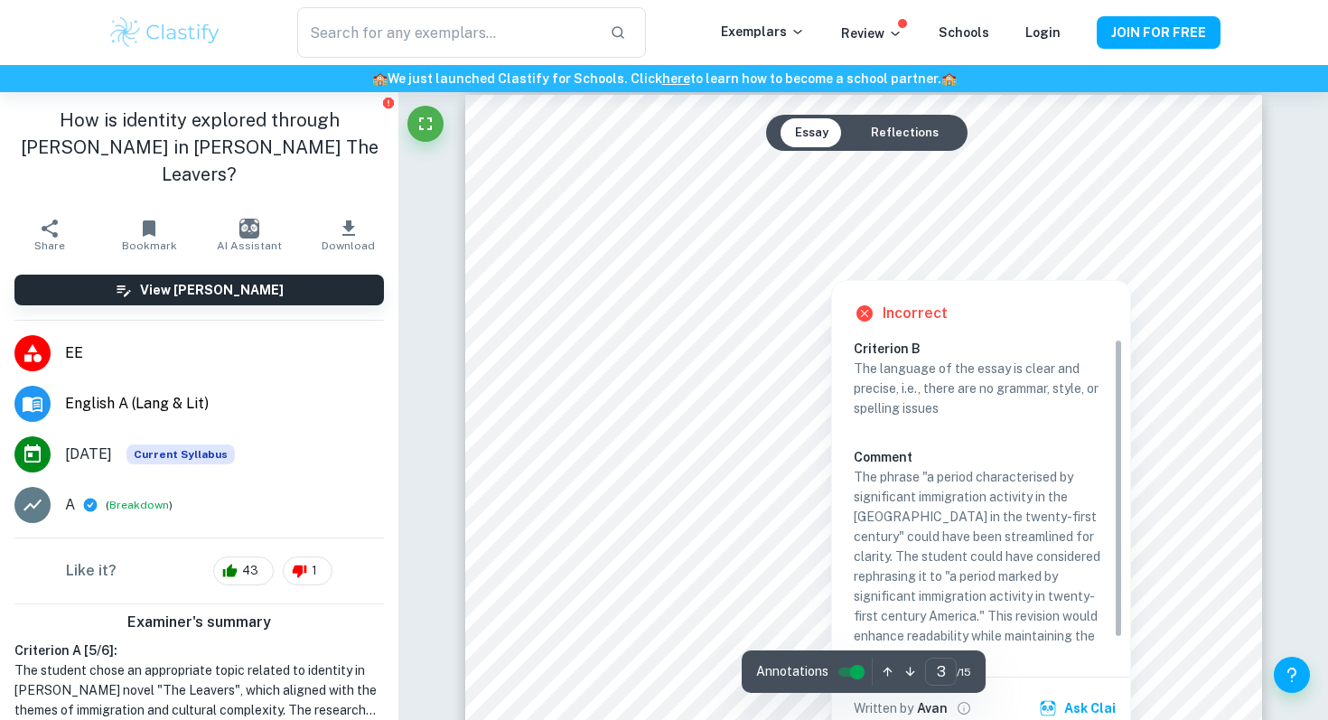
click at [651, 252] on div at bounding box center [831, 257] width 541 height 33
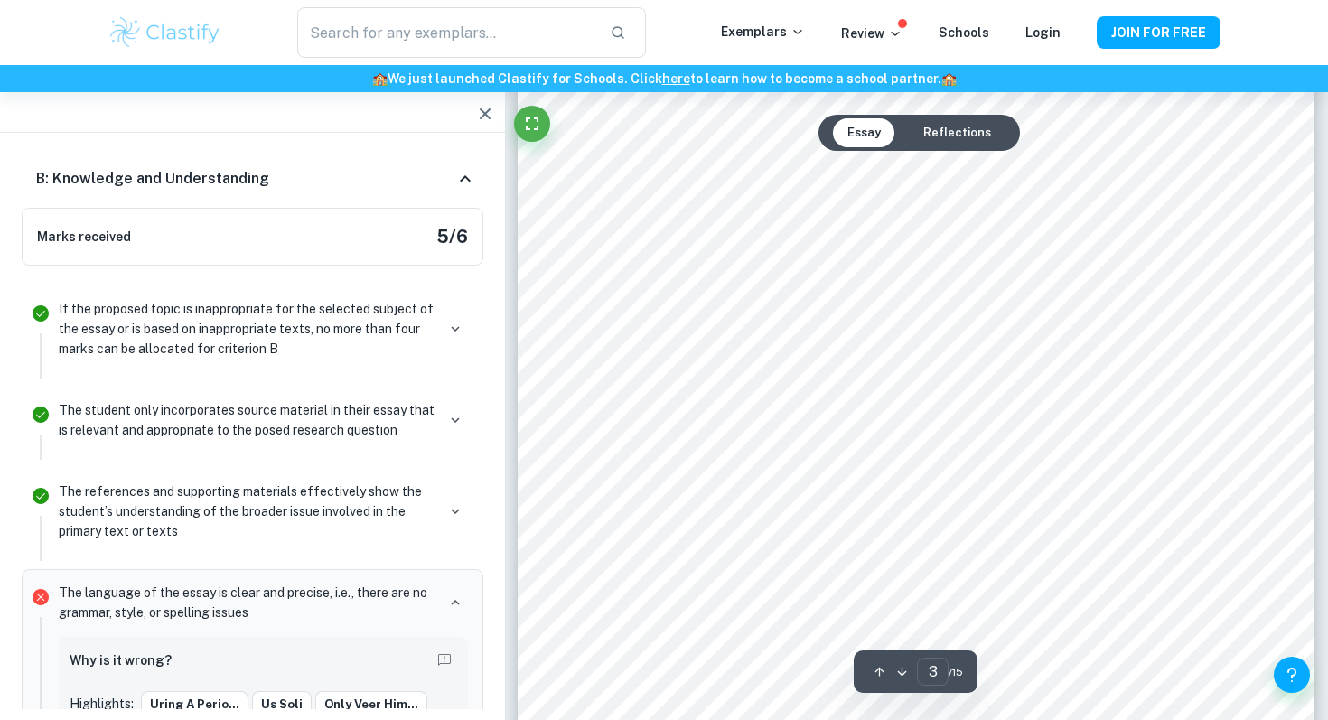
scroll to position [2348, 0]
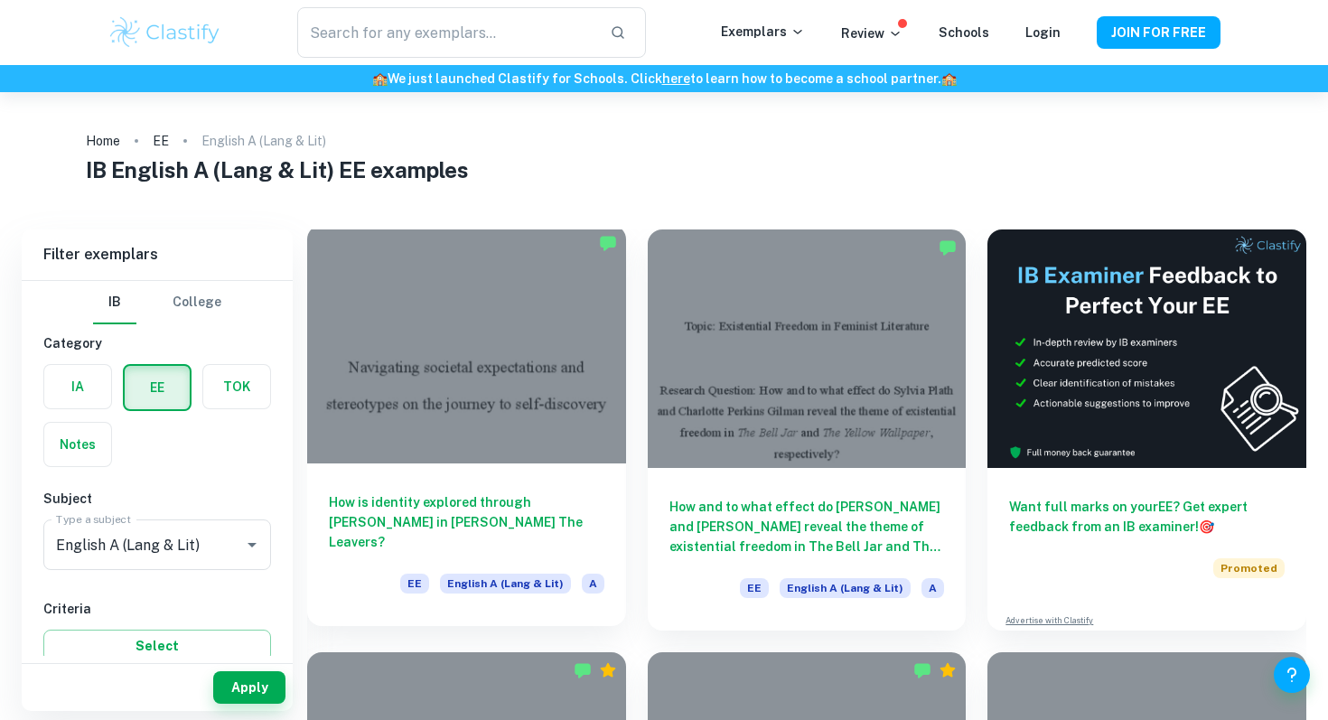
click at [441, 398] on div at bounding box center [466, 344] width 319 height 239
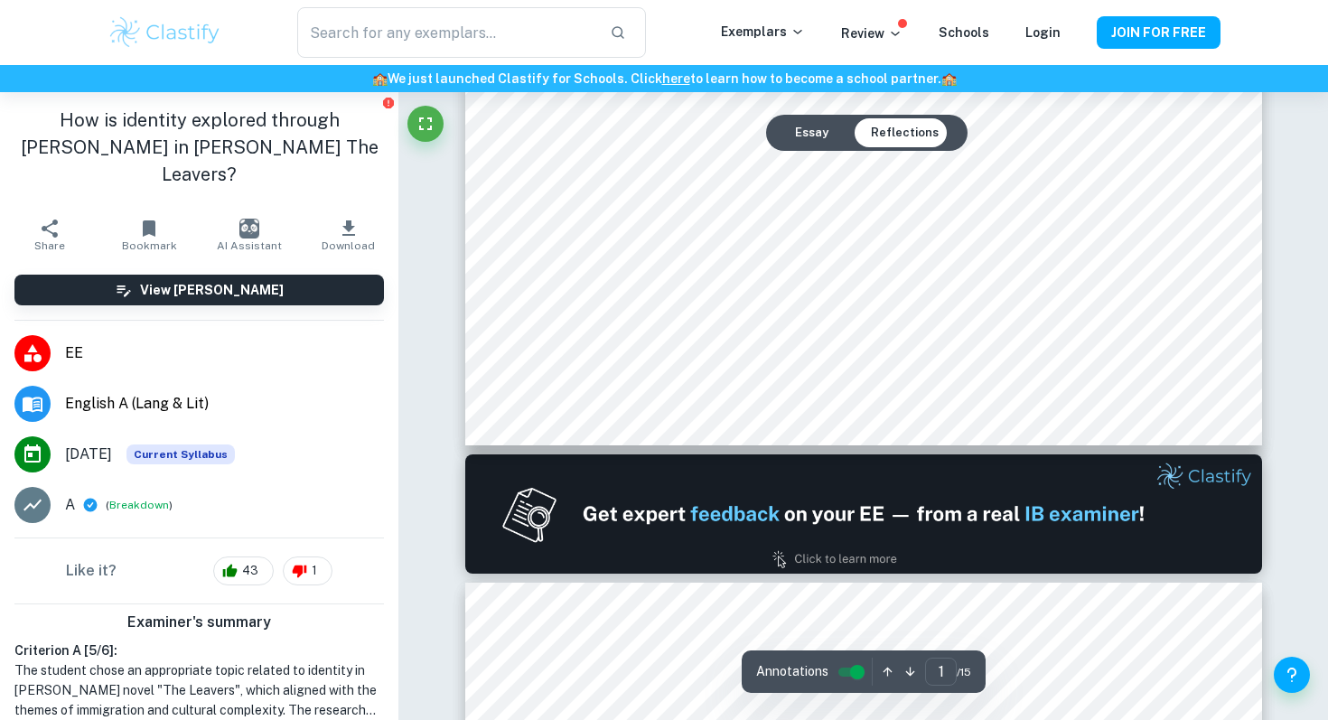
type input "2"
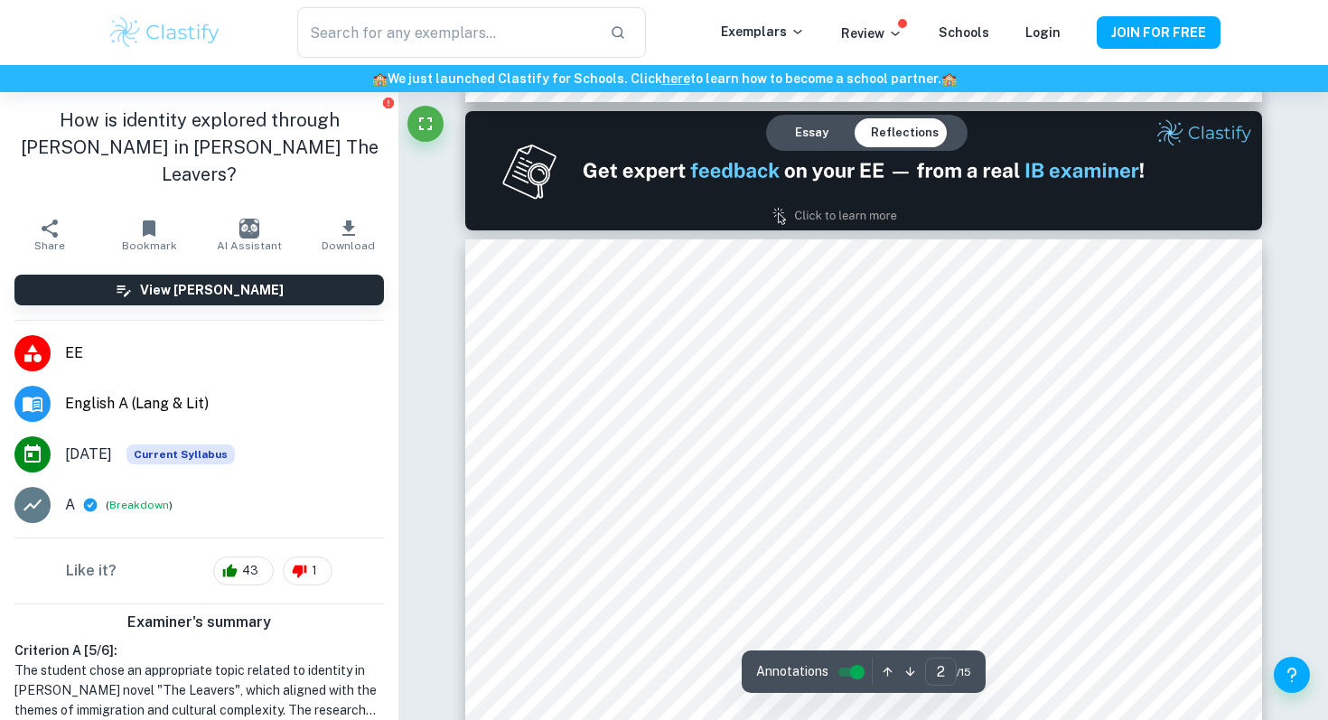
scroll to position [1140, 0]
